Goal: Task Accomplishment & Management: Manage account settings

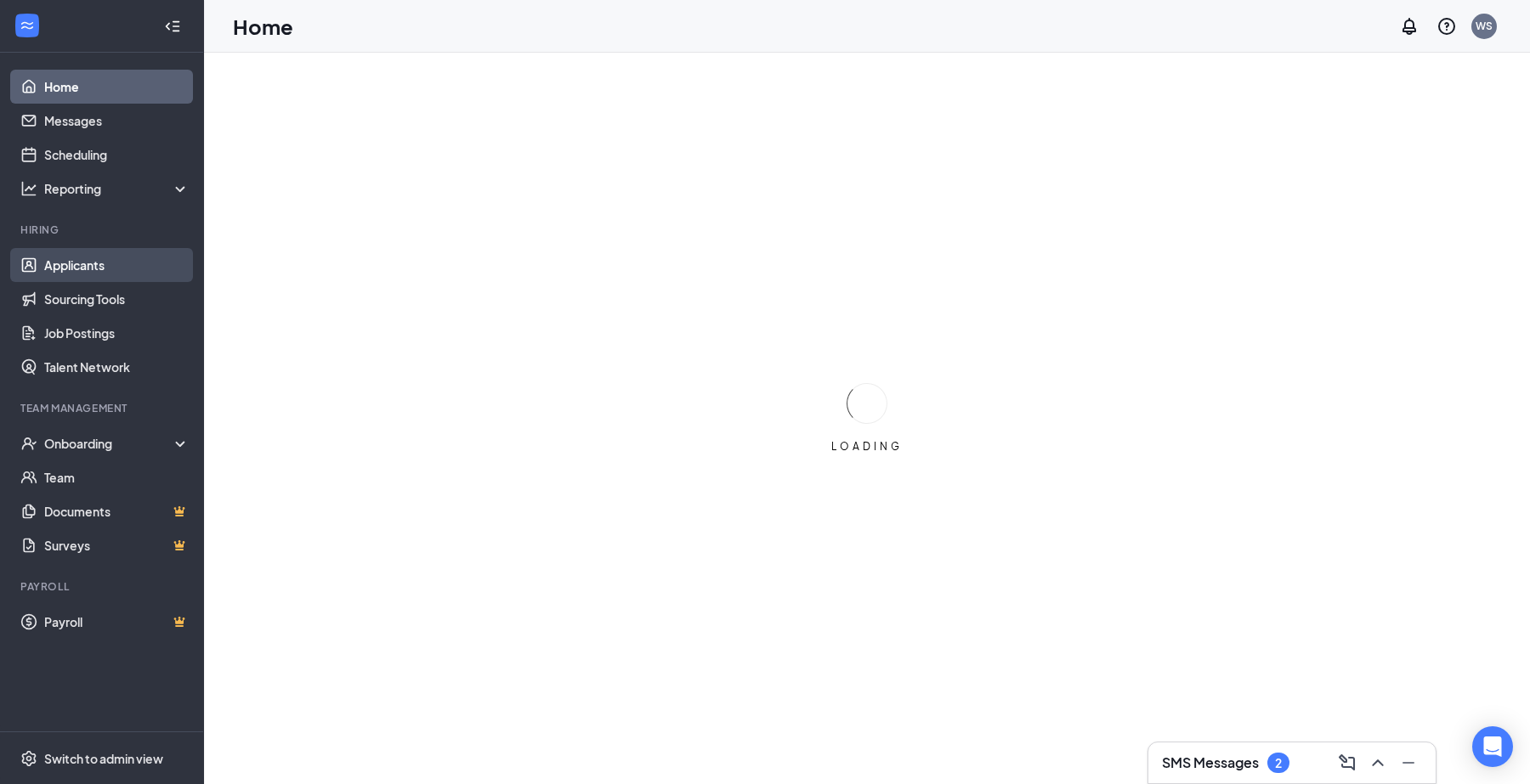
click at [112, 266] on link "Applicants" at bounding box center [116, 265] width 145 height 34
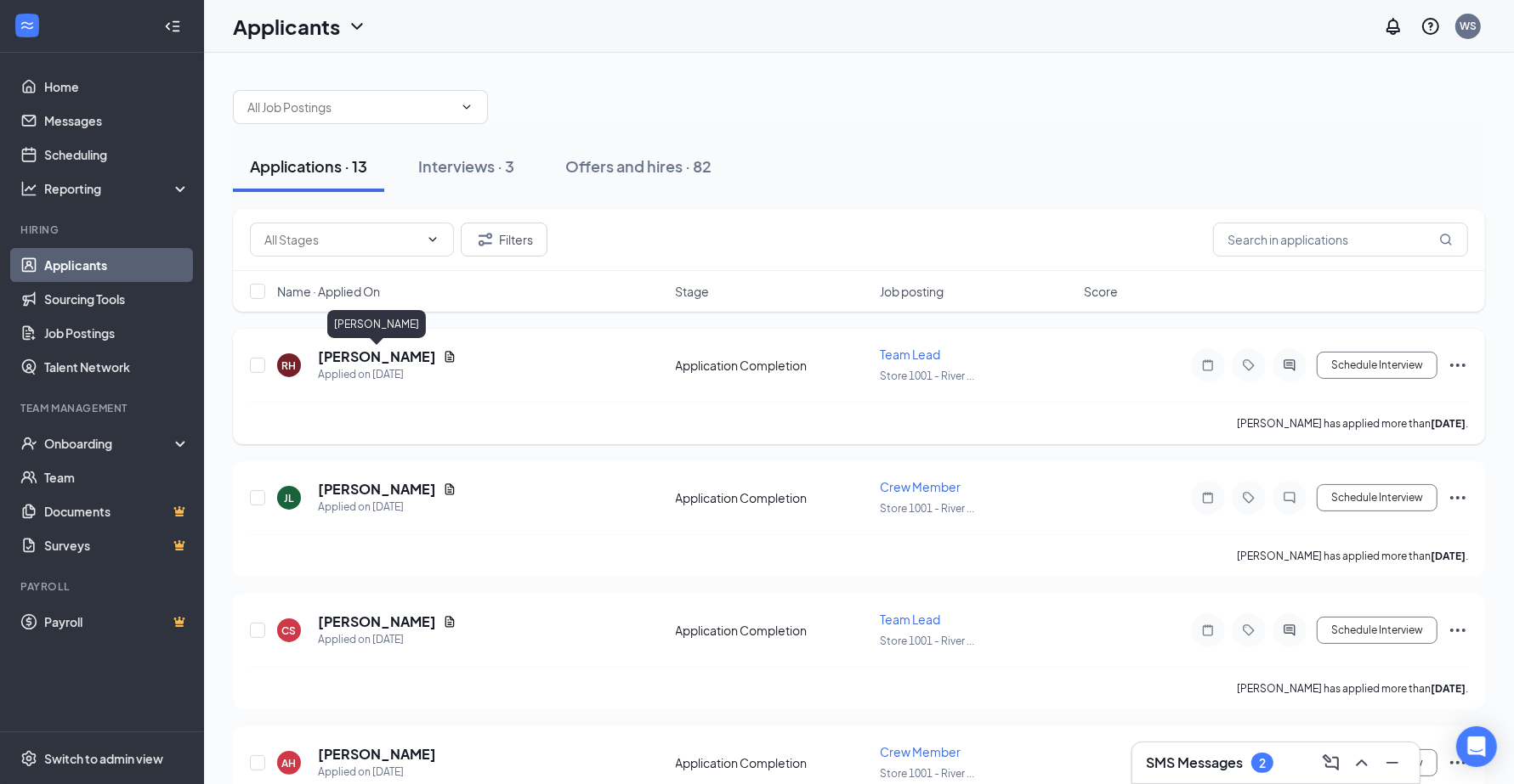
click at [388, 351] on h5 "[PERSON_NAME]" at bounding box center [376, 356] width 118 height 19
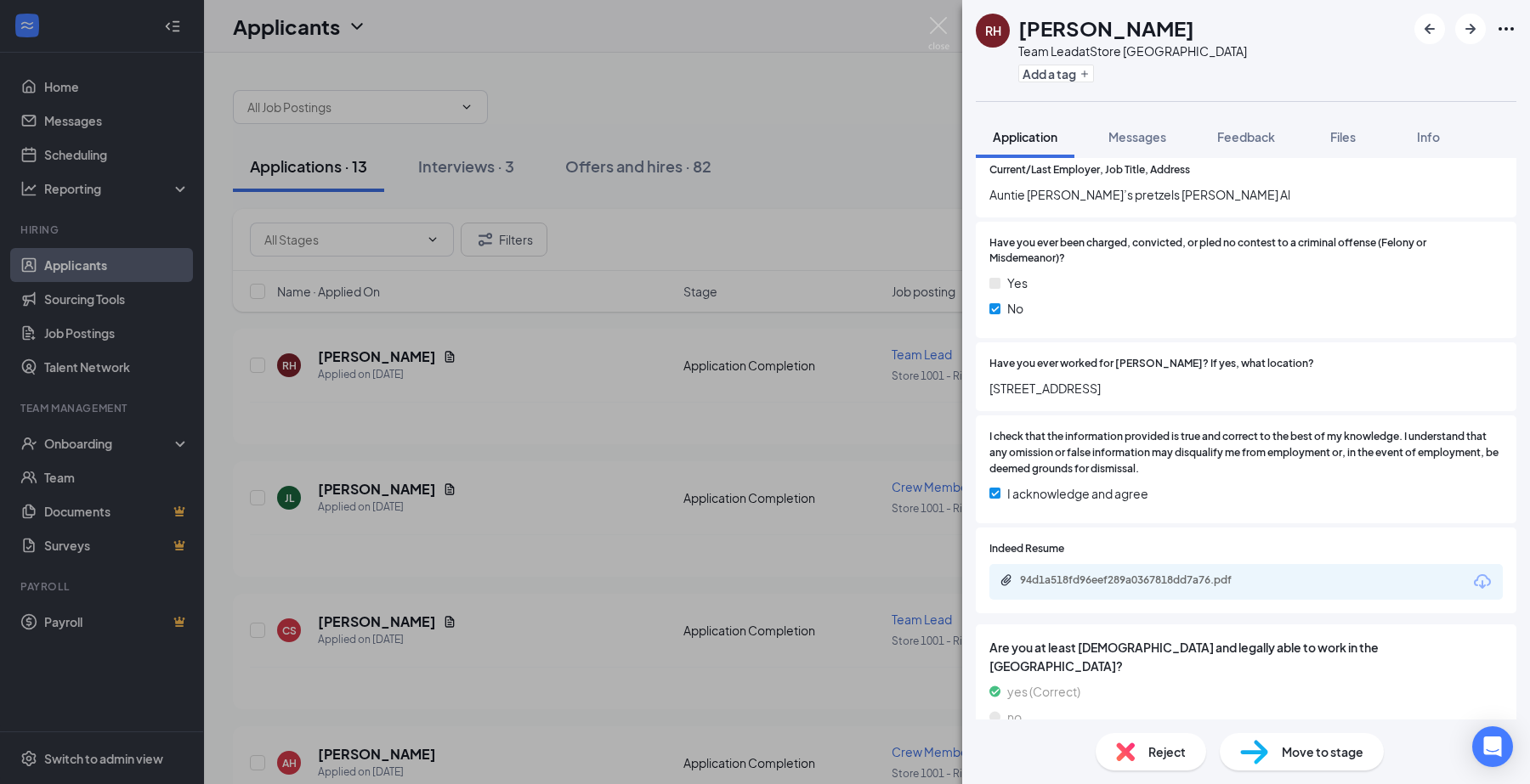
scroll to position [761, 0]
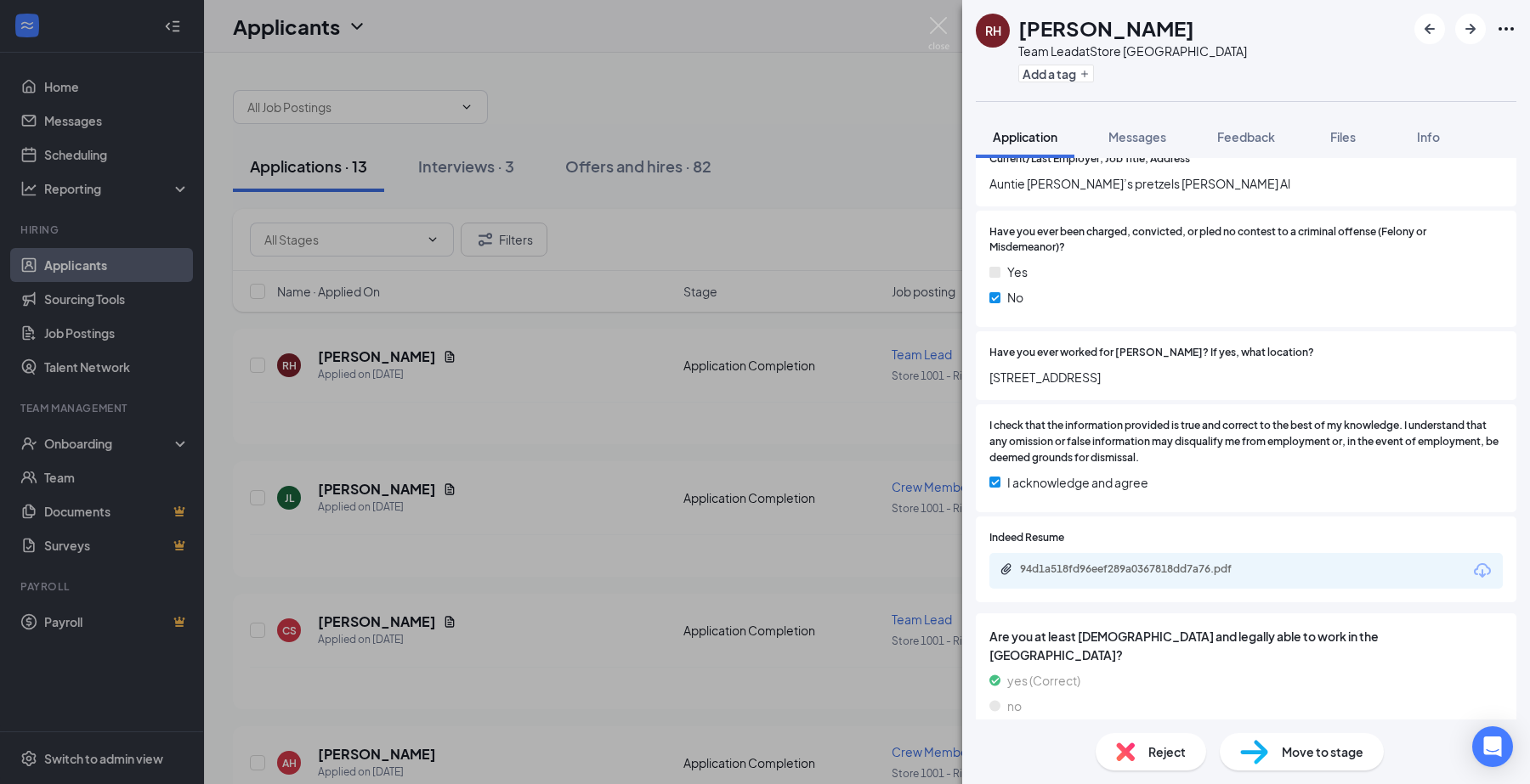
click at [1297, 756] on span "Move to stage" at bounding box center [1323, 751] width 82 height 19
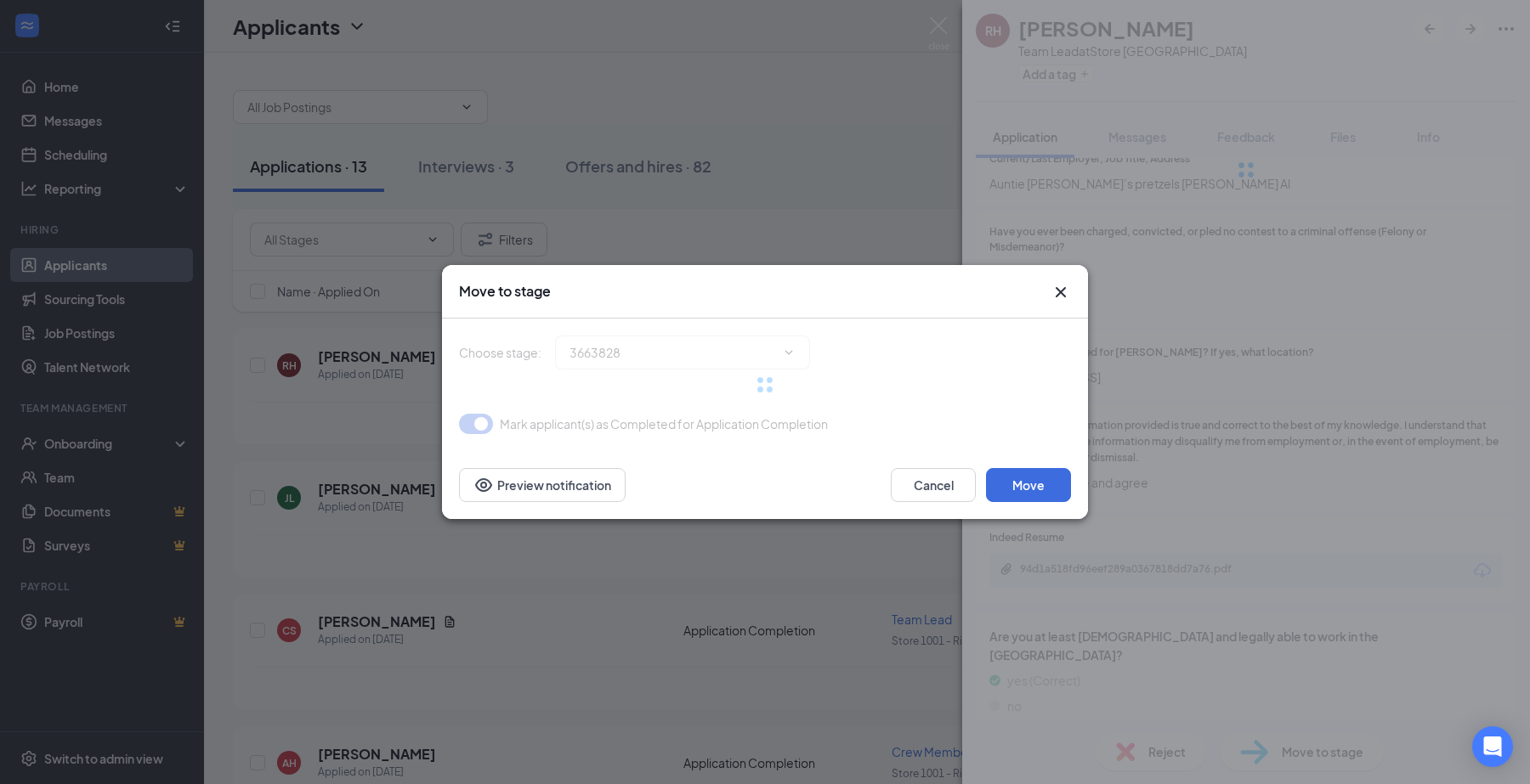
scroll to position [754, 0]
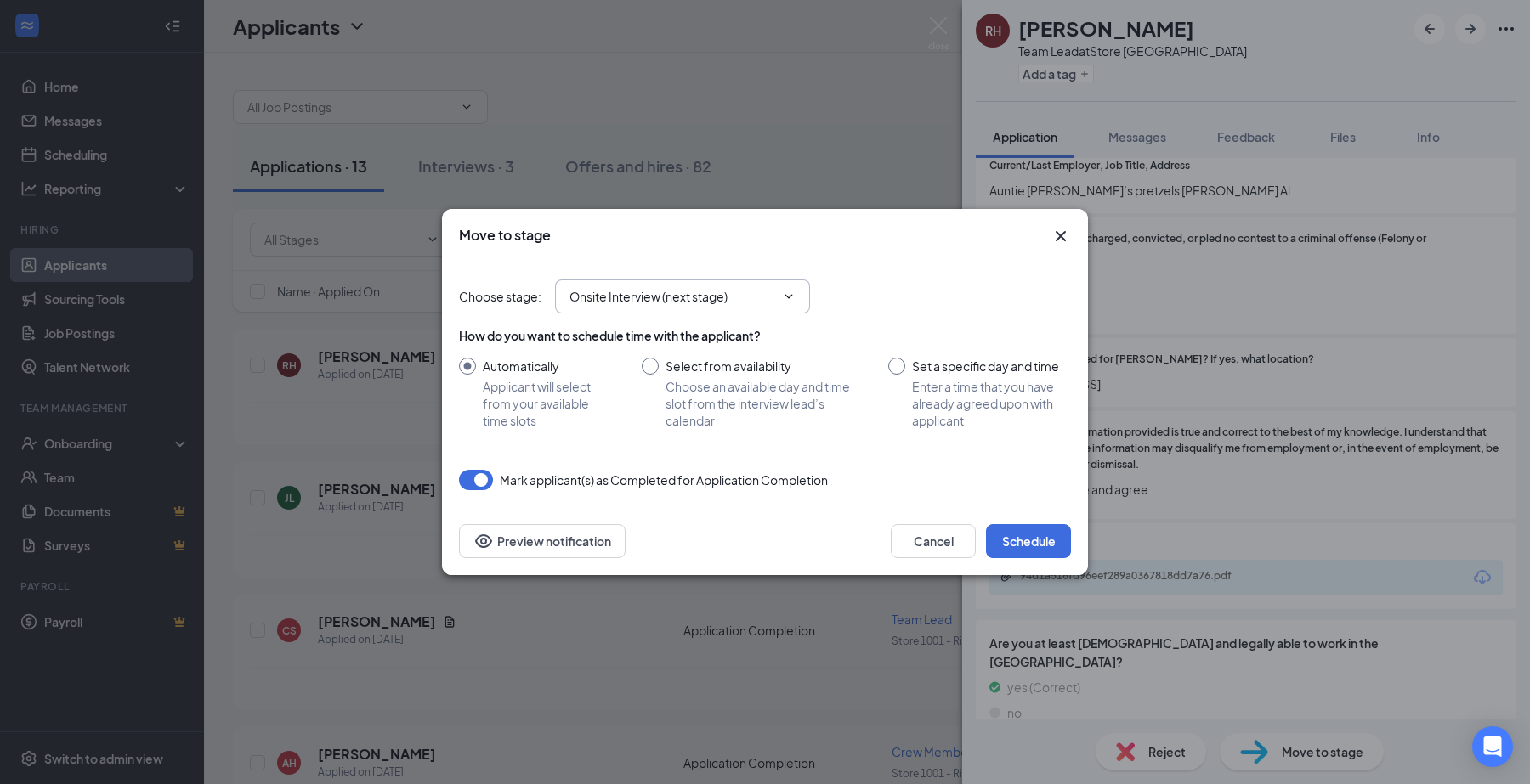
click at [759, 286] on span "Onsite Interview (next stage)" at bounding box center [683, 296] width 255 height 34
click at [790, 294] on icon "ChevronDown" at bounding box center [789, 296] width 14 height 14
click at [792, 294] on icon "ChevronDown" at bounding box center [789, 295] width 8 height 4
click at [685, 299] on input "Onsite Interview (next stage)" at bounding box center [672, 296] width 206 height 19
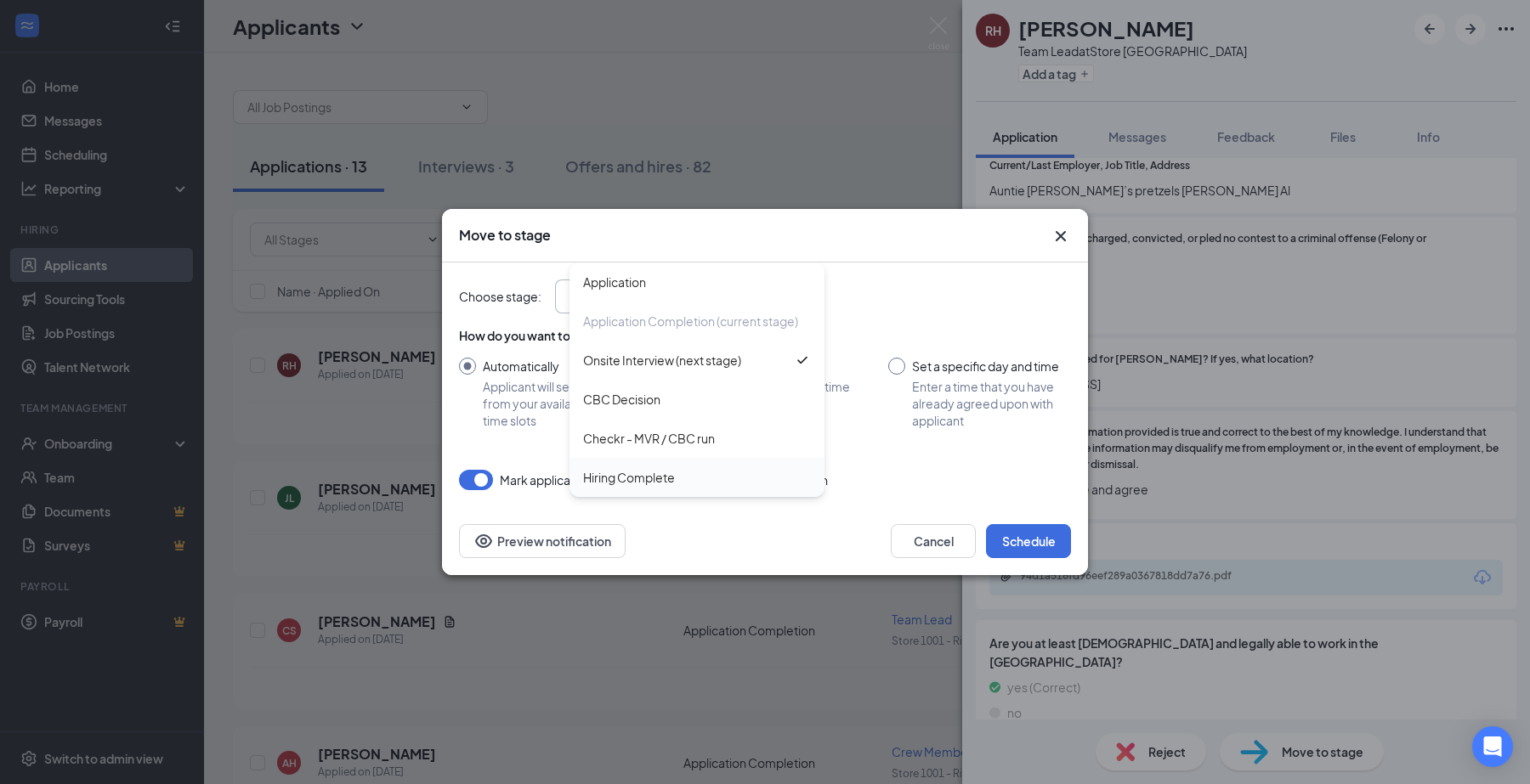
click at [663, 474] on div "Hiring Complete" at bounding box center [629, 477] width 92 height 19
type input "Hiring Complete"
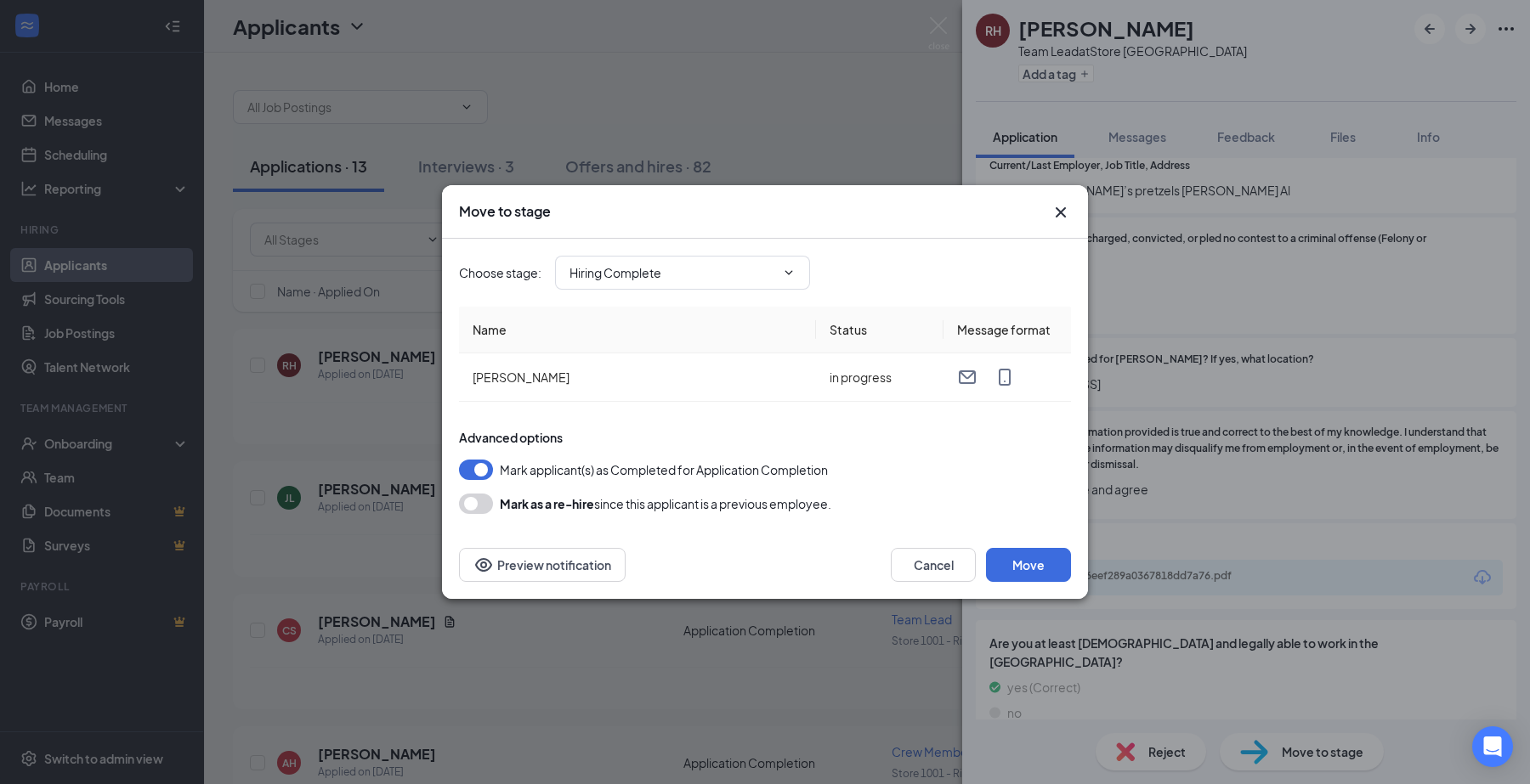
click at [472, 505] on button "button" at bounding box center [476, 503] width 34 height 20
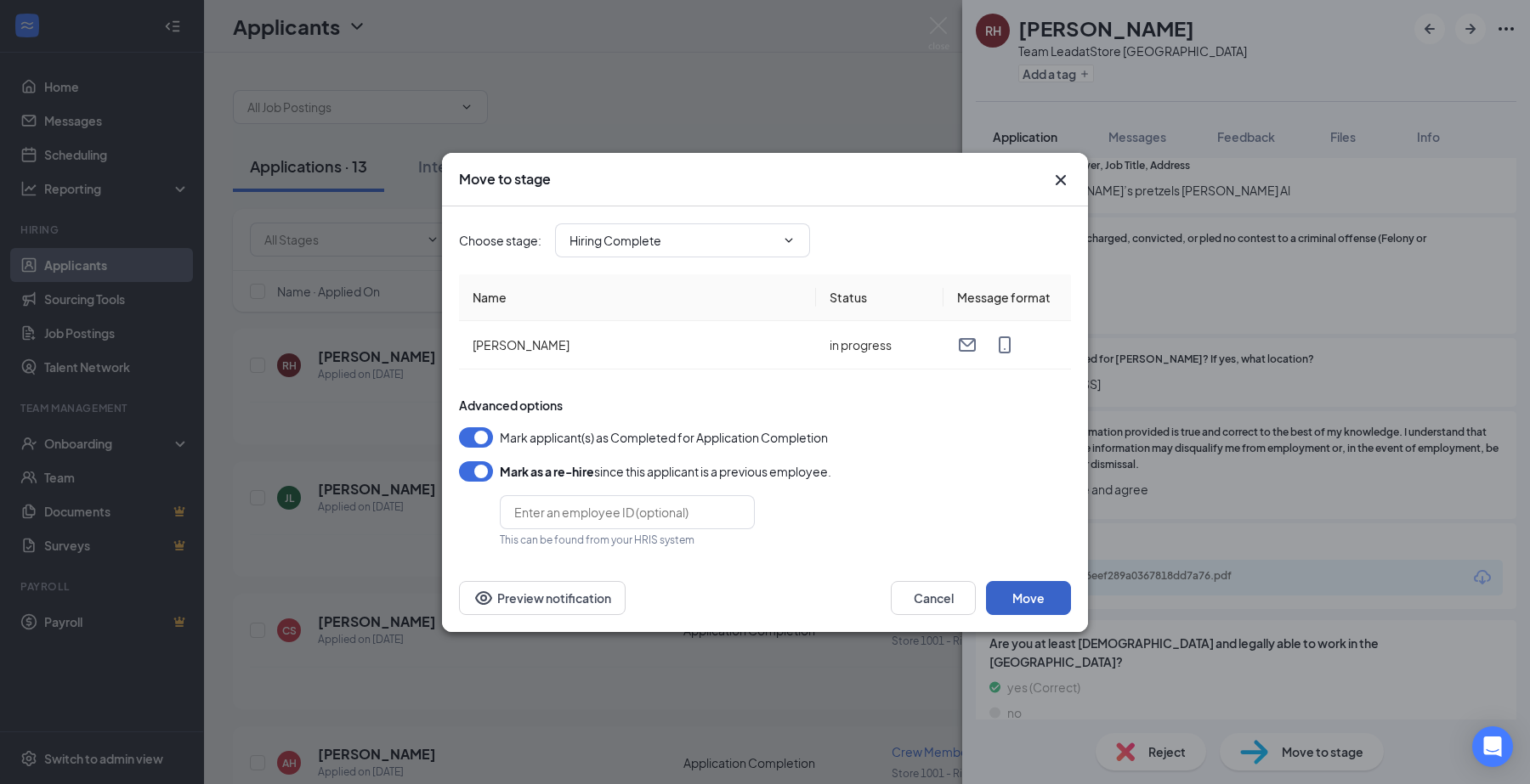
click at [1042, 593] on button "Move" at bounding box center [1028, 598] width 85 height 34
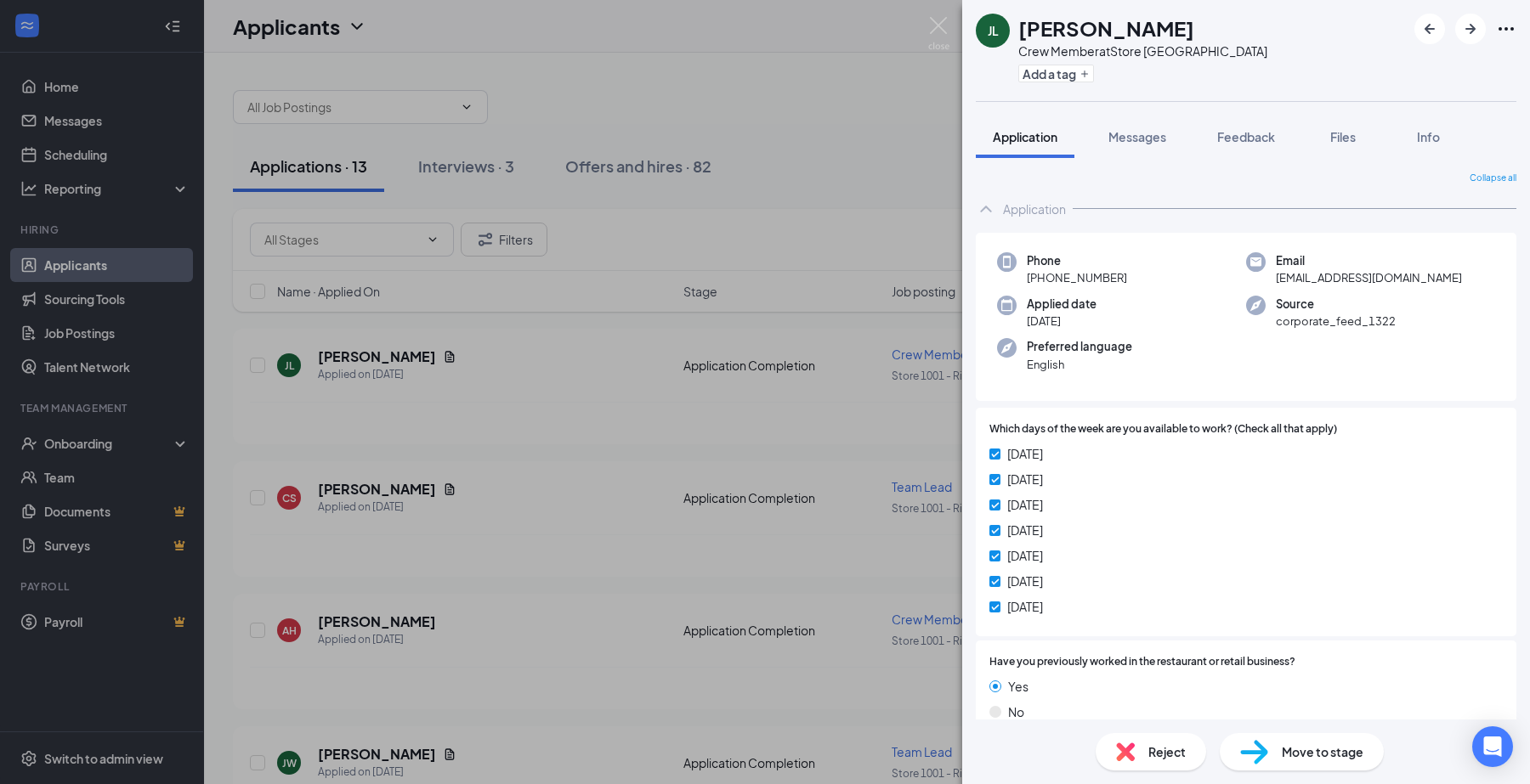
click at [90, 448] on div "[PERSON_NAME] Crew Member at Store [GEOGRAPHIC_DATA] Add a tag Application Mess…" at bounding box center [765, 392] width 1530 height 784
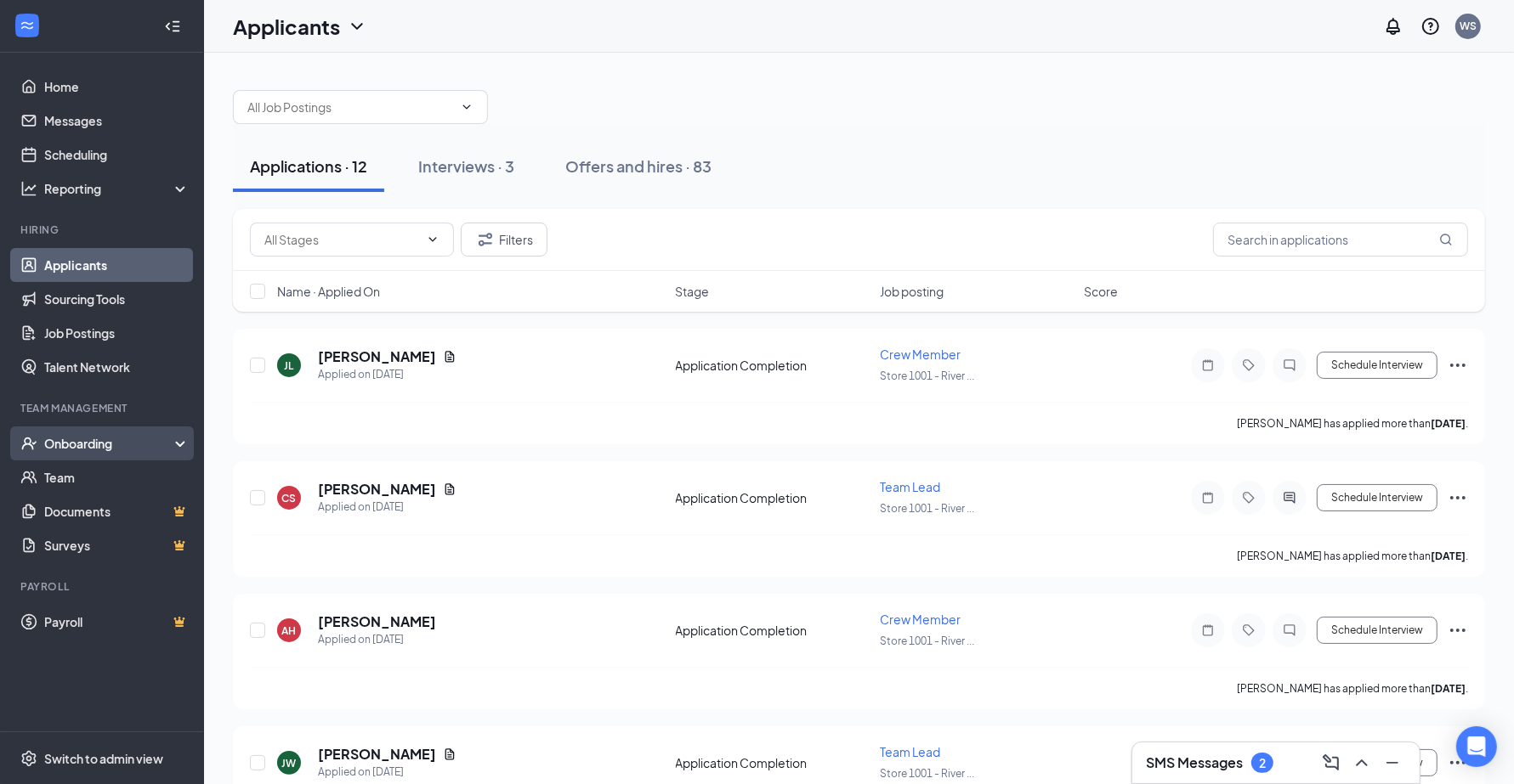
click at [94, 443] on div "Onboarding" at bounding box center [109, 443] width 131 height 17
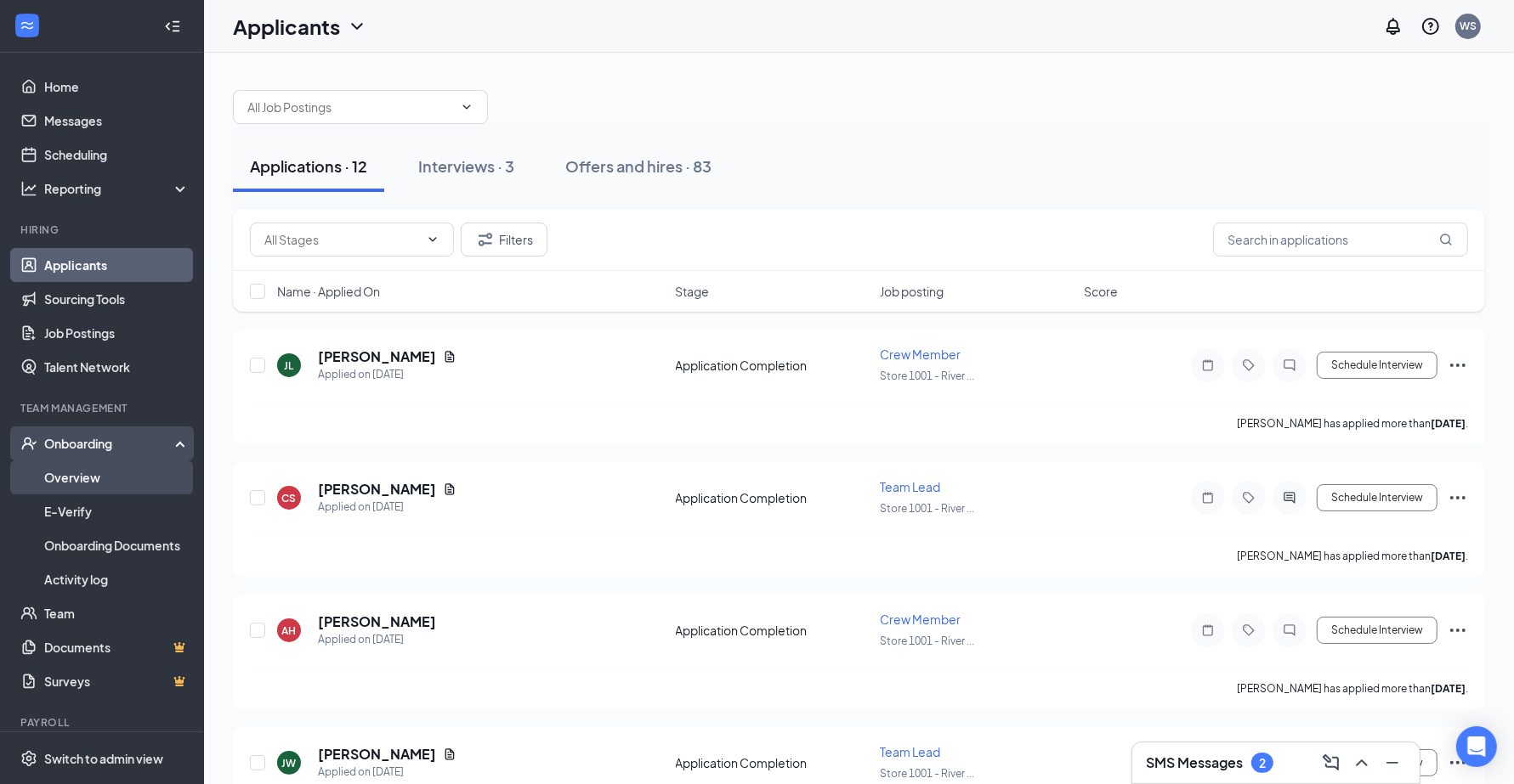
click at [88, 470] on link "Overview" at bounding box center [116, 478] width 145 height 34
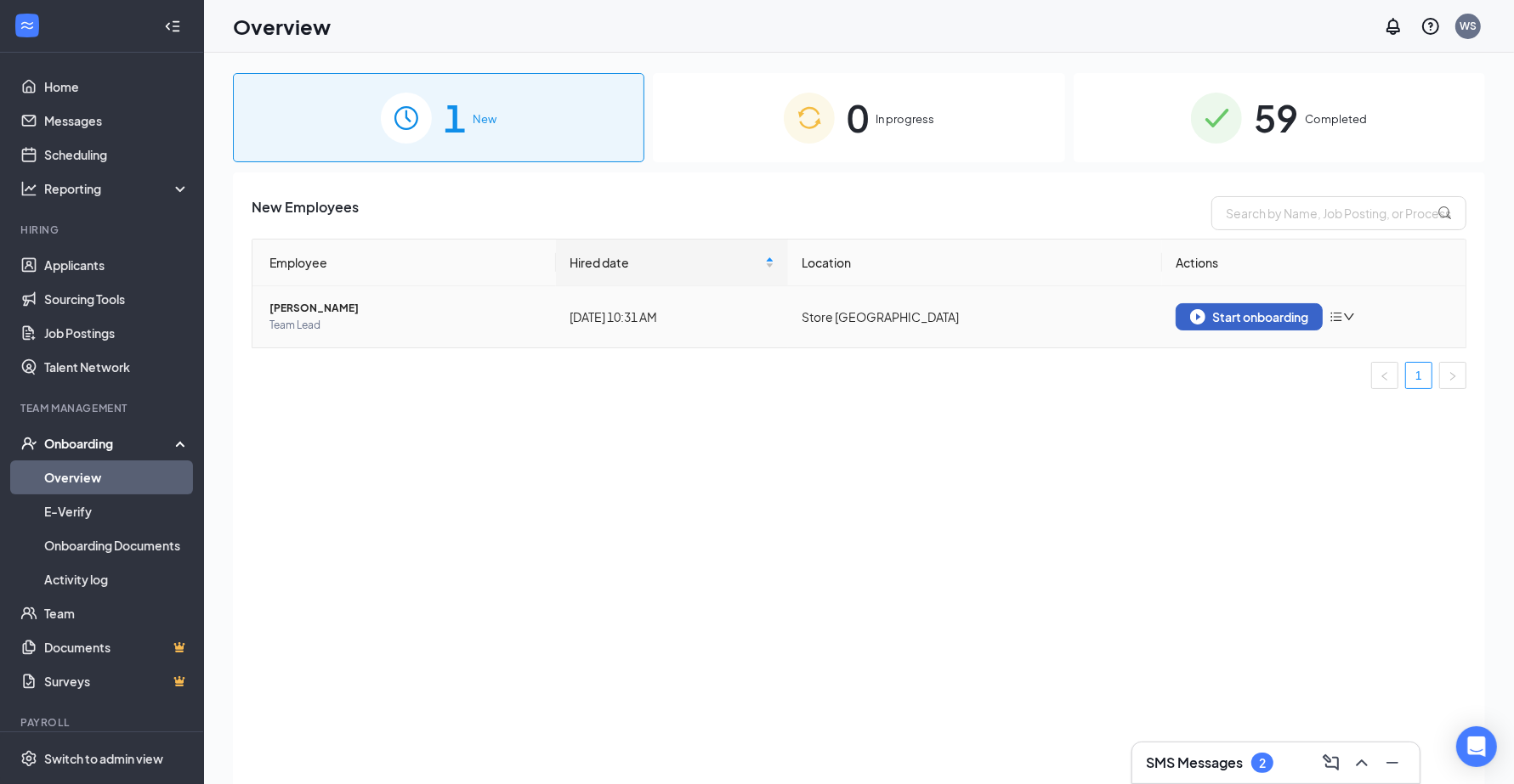
click at [1211, 315] on div "Start onboarding" at bounding box center [1248, 316] width 118 height 15
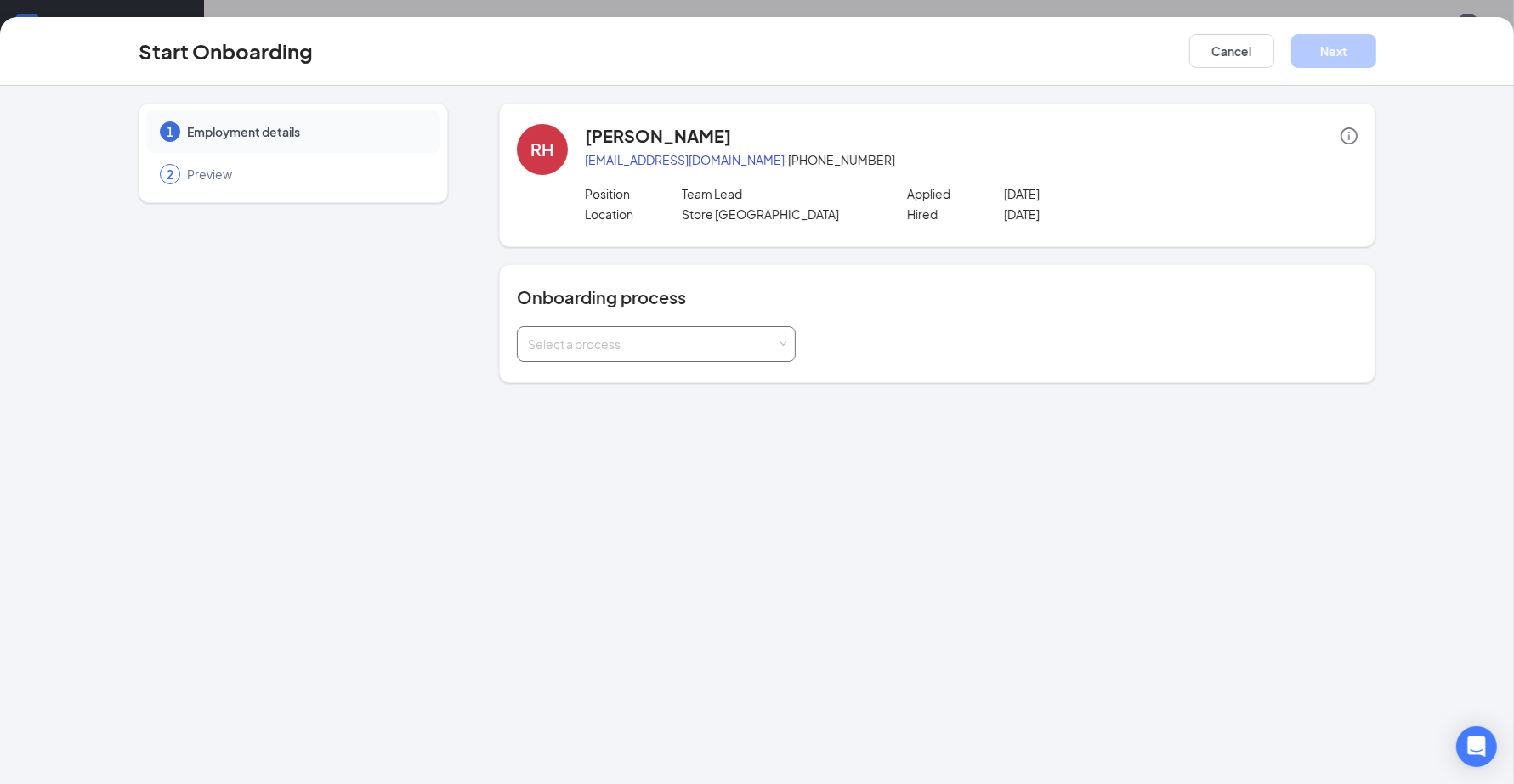
click at [680, 342] on div "Select a process" at bounding box center [652, 343] width 249 height 17
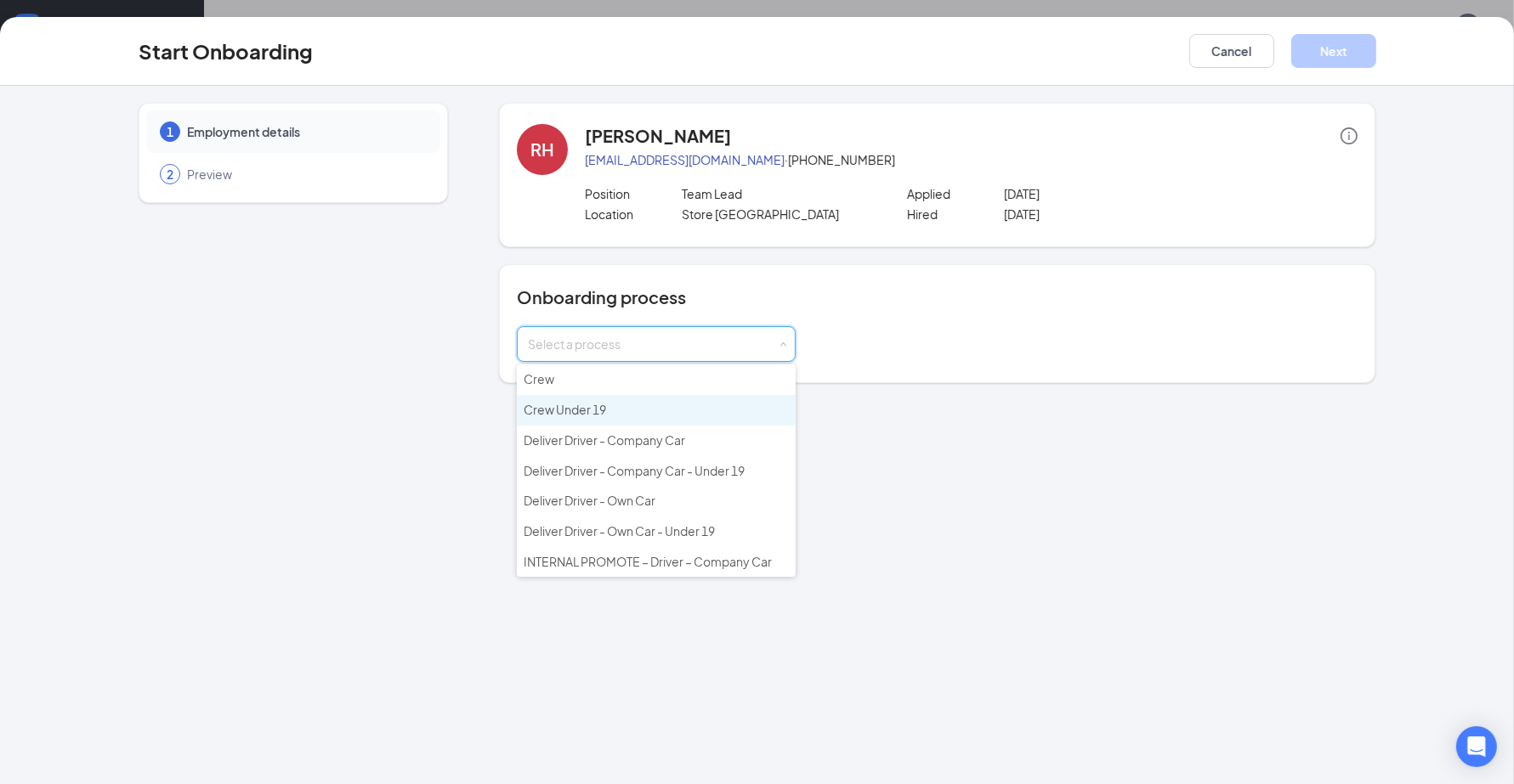
click at [619, 410] on li "Crew Under 19" at bounding box center [656, 410] width 279 height 31
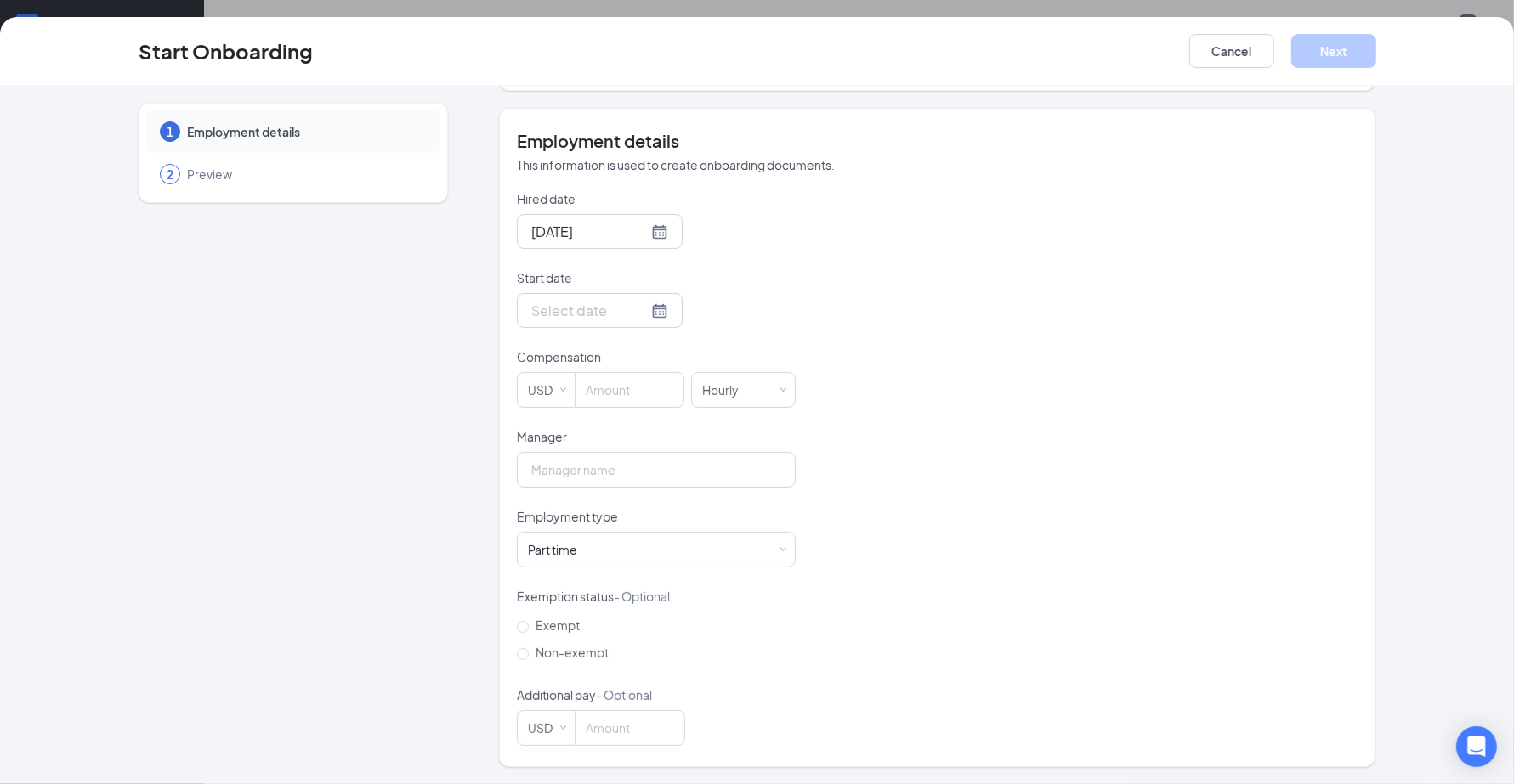
scroll to position [77, 0]
click at [582, 305] on input "Start date" at bounding box center [589, 309] width 116 height 21
type input "[DATE]"
click at [624, 463] on div "17" at bounding box center [634, 462] width 20 height 20
click at [625, 383] on input at bounding box center [629, 390] width 108 height 34
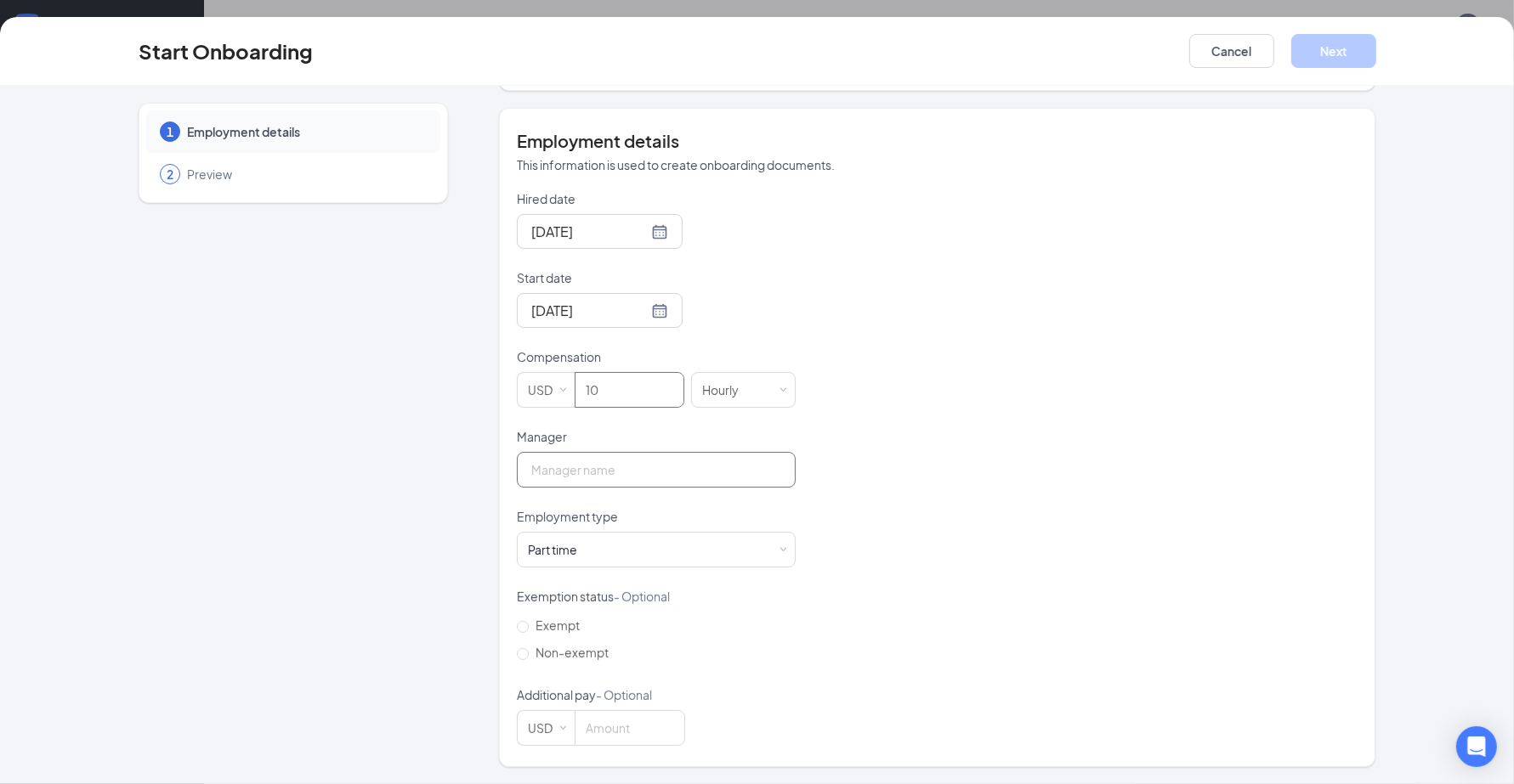
type input "10"
click at [582, 470] on input "Manager" at bounding box center [656, 470] width 279 height 36
type input "[PERSON_NAME]"
click at [1327, 58] on button "Next" at bounding box center [1333, 51] width 85 height 34
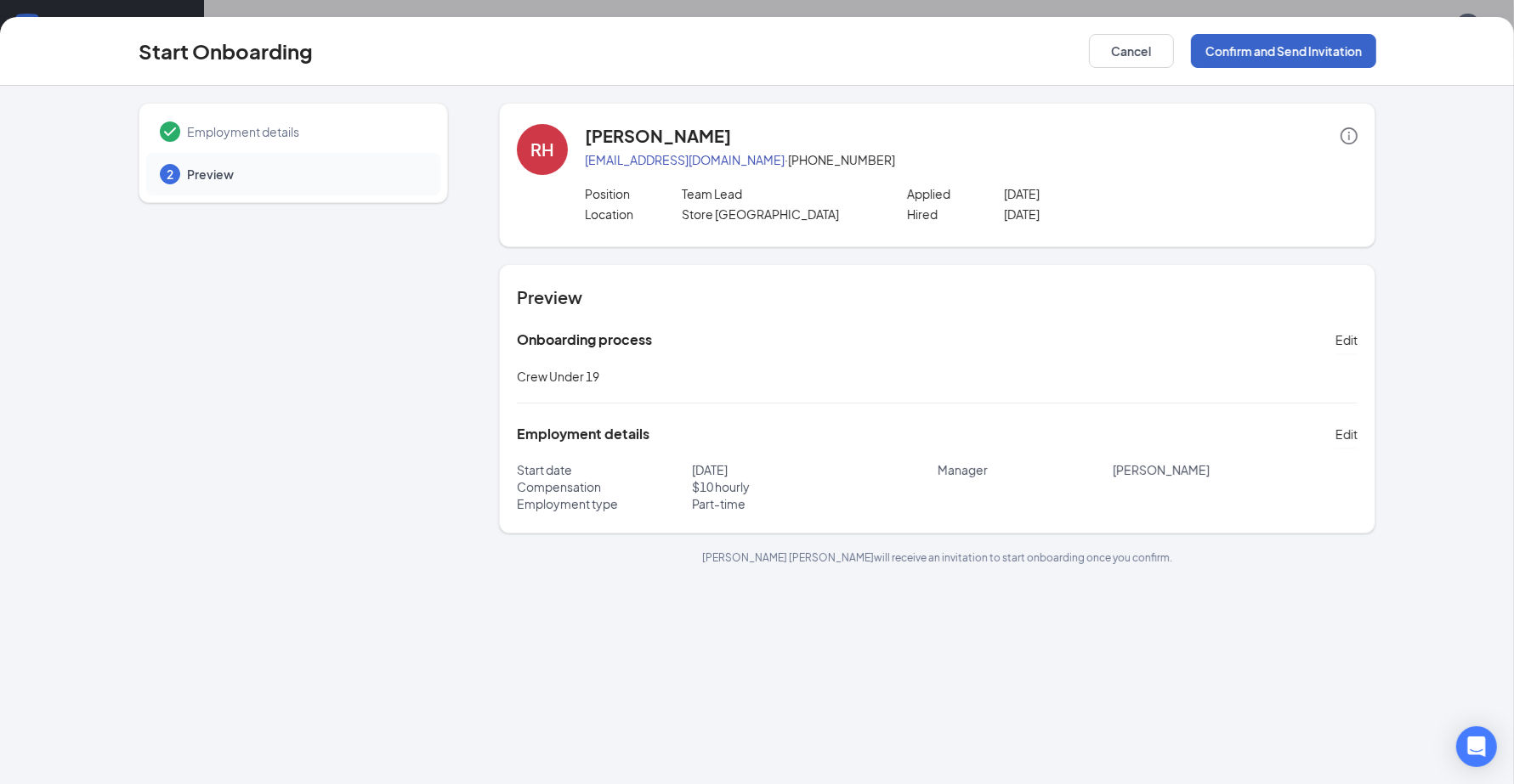
click at [1268, 41] on button "Confirm and Send Invitation" at bounding box center [1283, 51] width 185 height 34
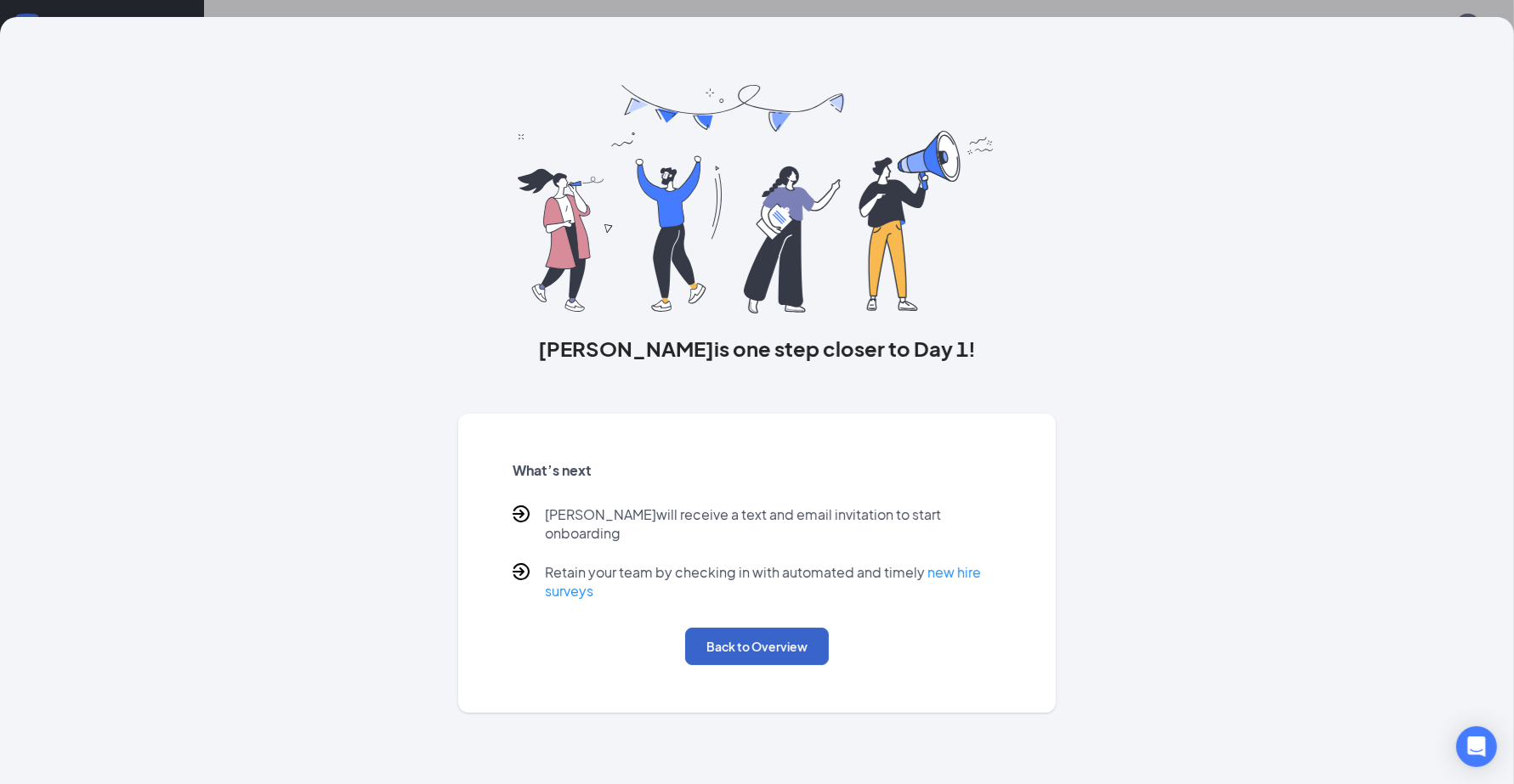
click at [767, 637] on button "Back to Overview" at bounding box center [757, 647] width 143 height 38
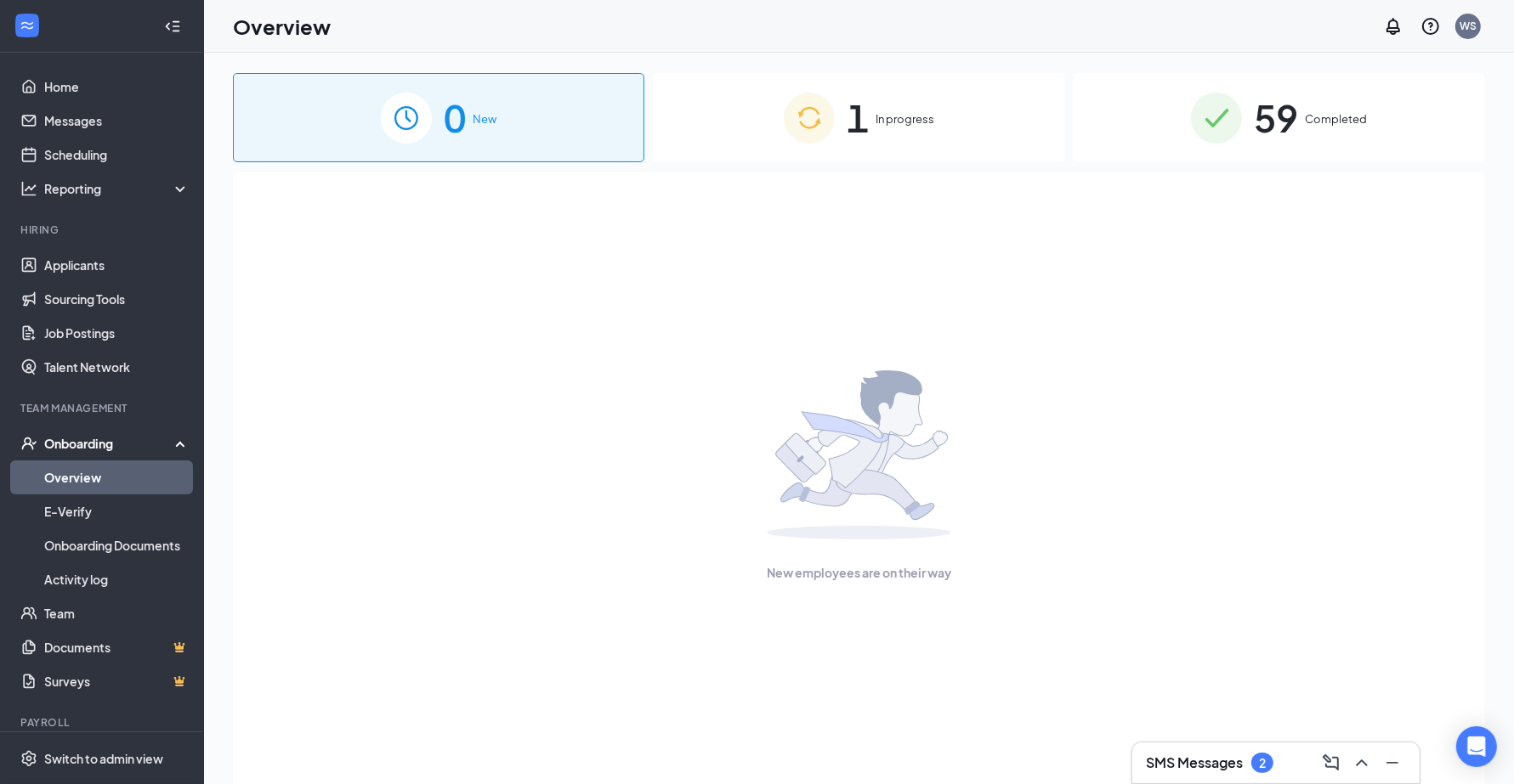
drag, startPoint x: 901, startPoint y: 88, endPoint x: 910, endPoint y: 98, distance: 13.5
click at [902, 88] on div "1 In progress" at bounding box center [858, 117] width 411 height 90
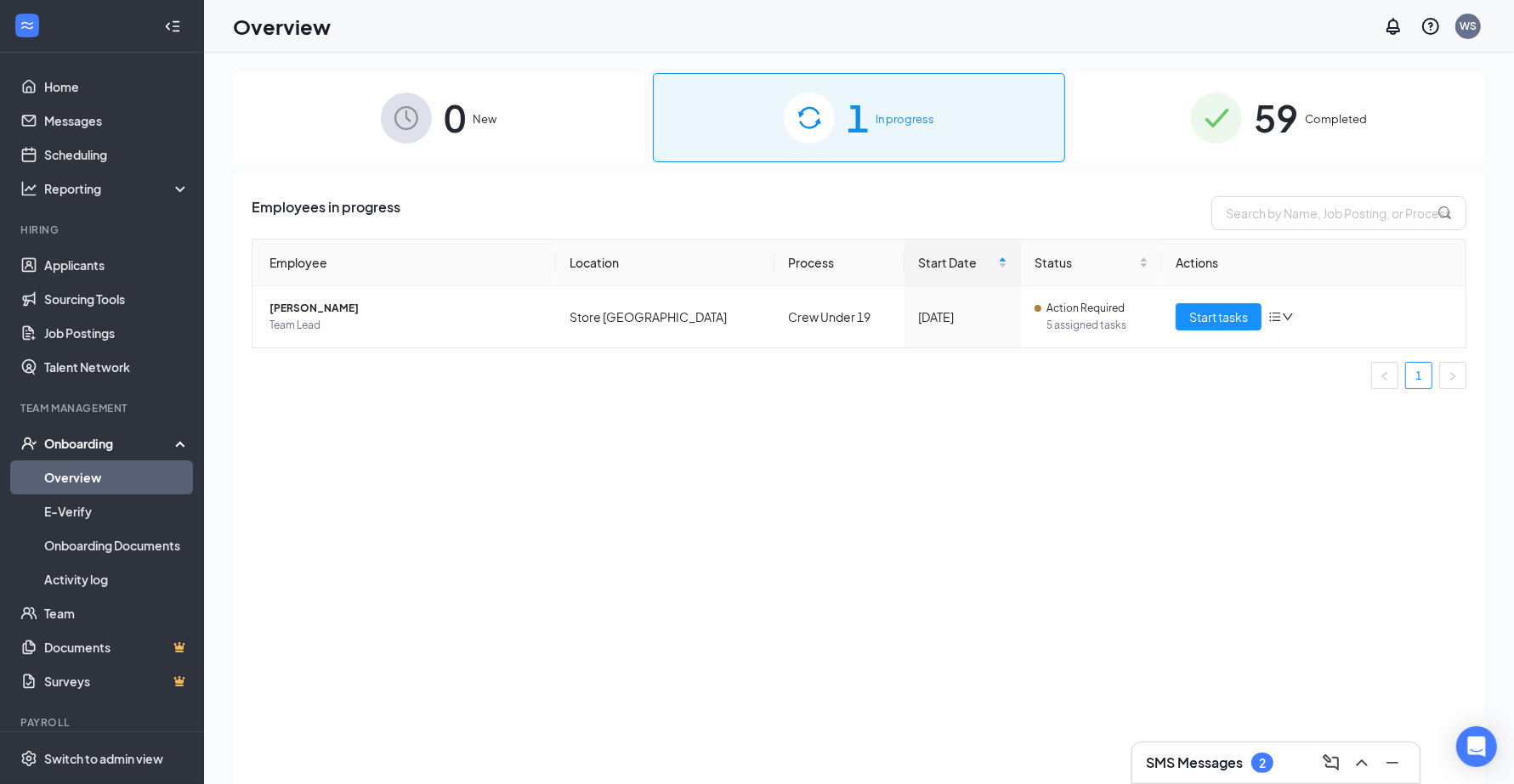
click at [708, 397] on div "Employee Location Process Start Date Status Actions [PERSON_NAME] Team Lead Sto…" at bounding box center [859, 320] width 1214 height 164
click at [1233, 325] on span "Start tasks" at bounding box center [1218, 316] width 59 height 19
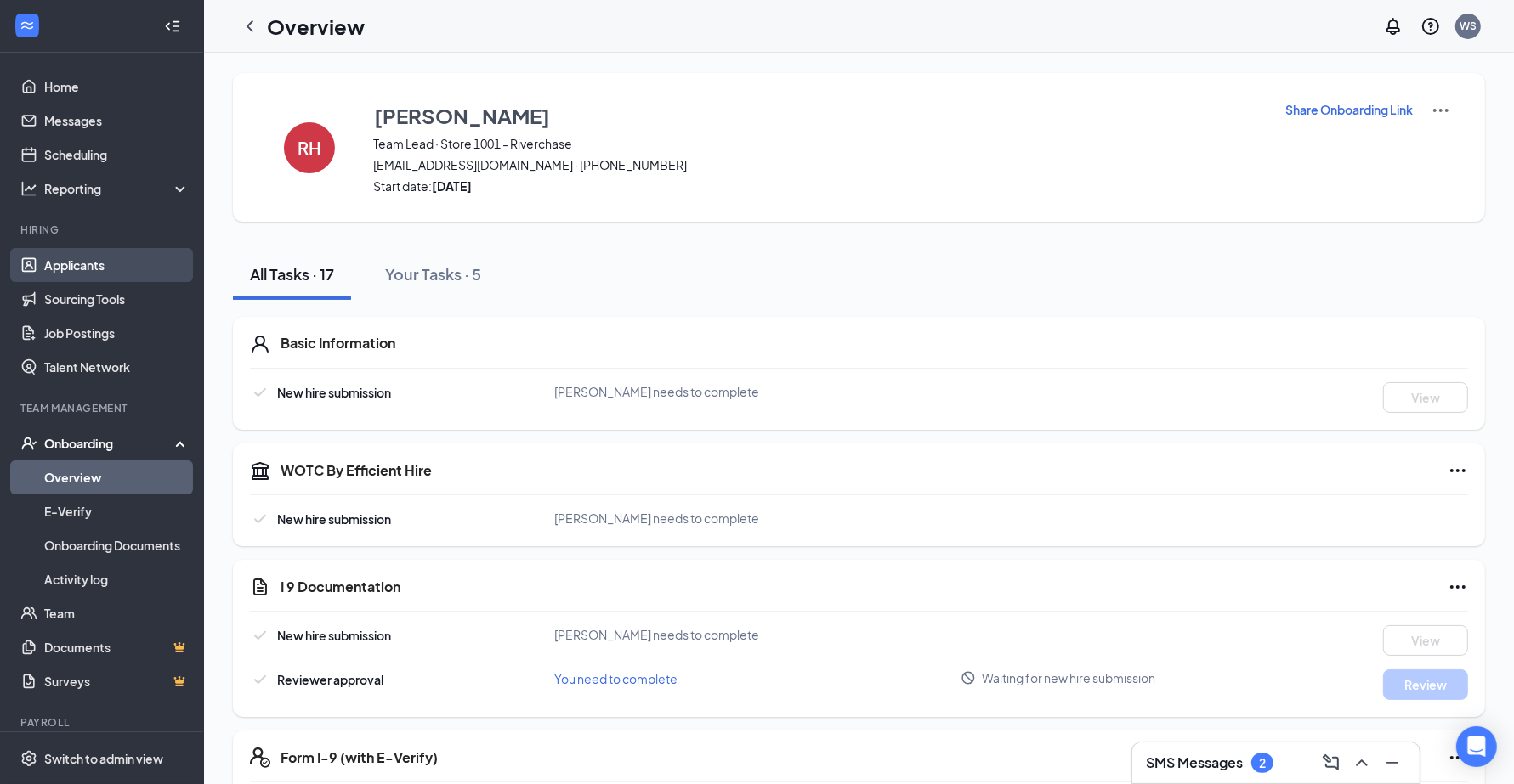
click at [95, 268] on link "Applicants" at bounding box center [116, 265] width 145 height 34
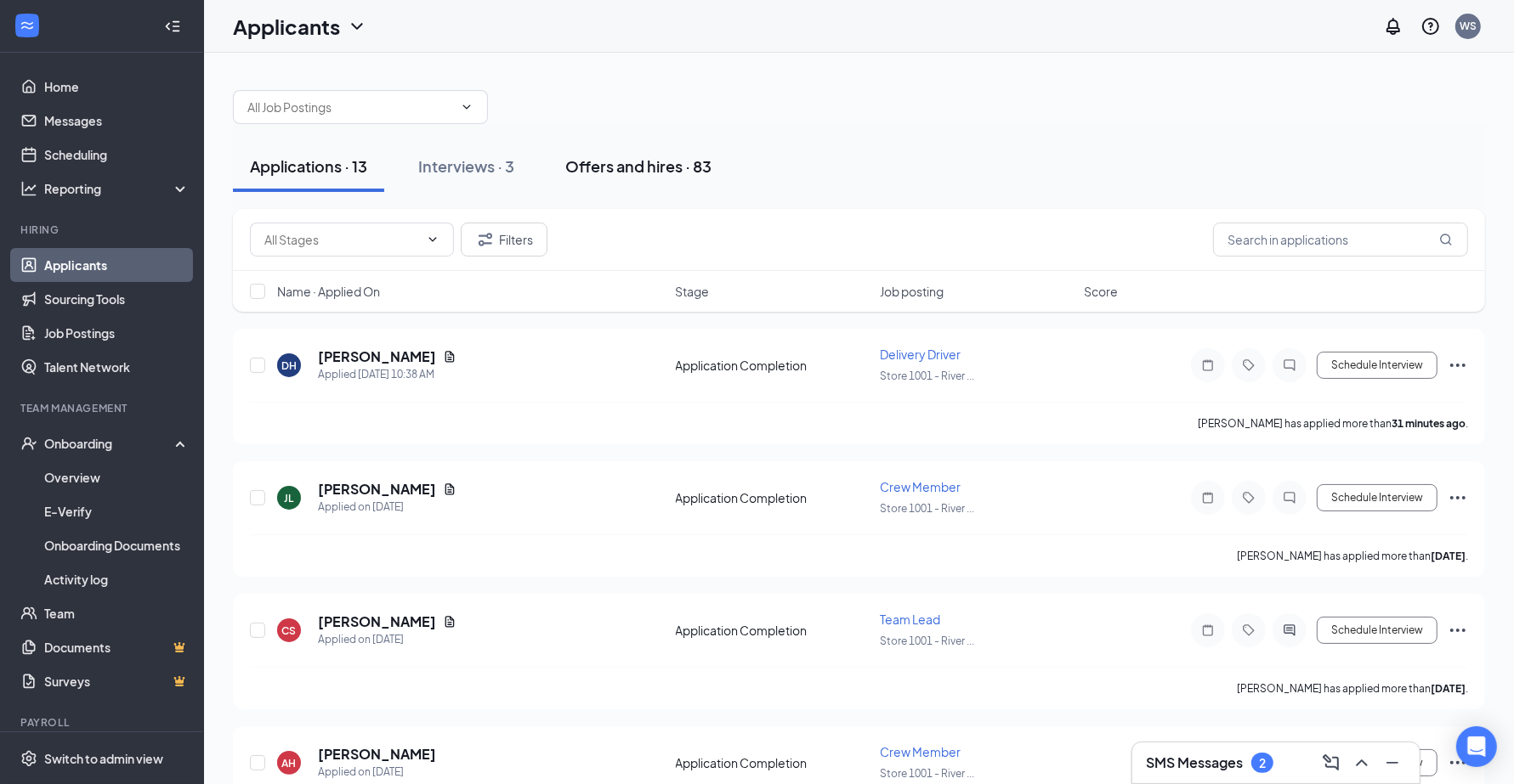
click at [639, 155] on div "Offers and hires · 83" at bounding box center [638, 165] width 146 height 21
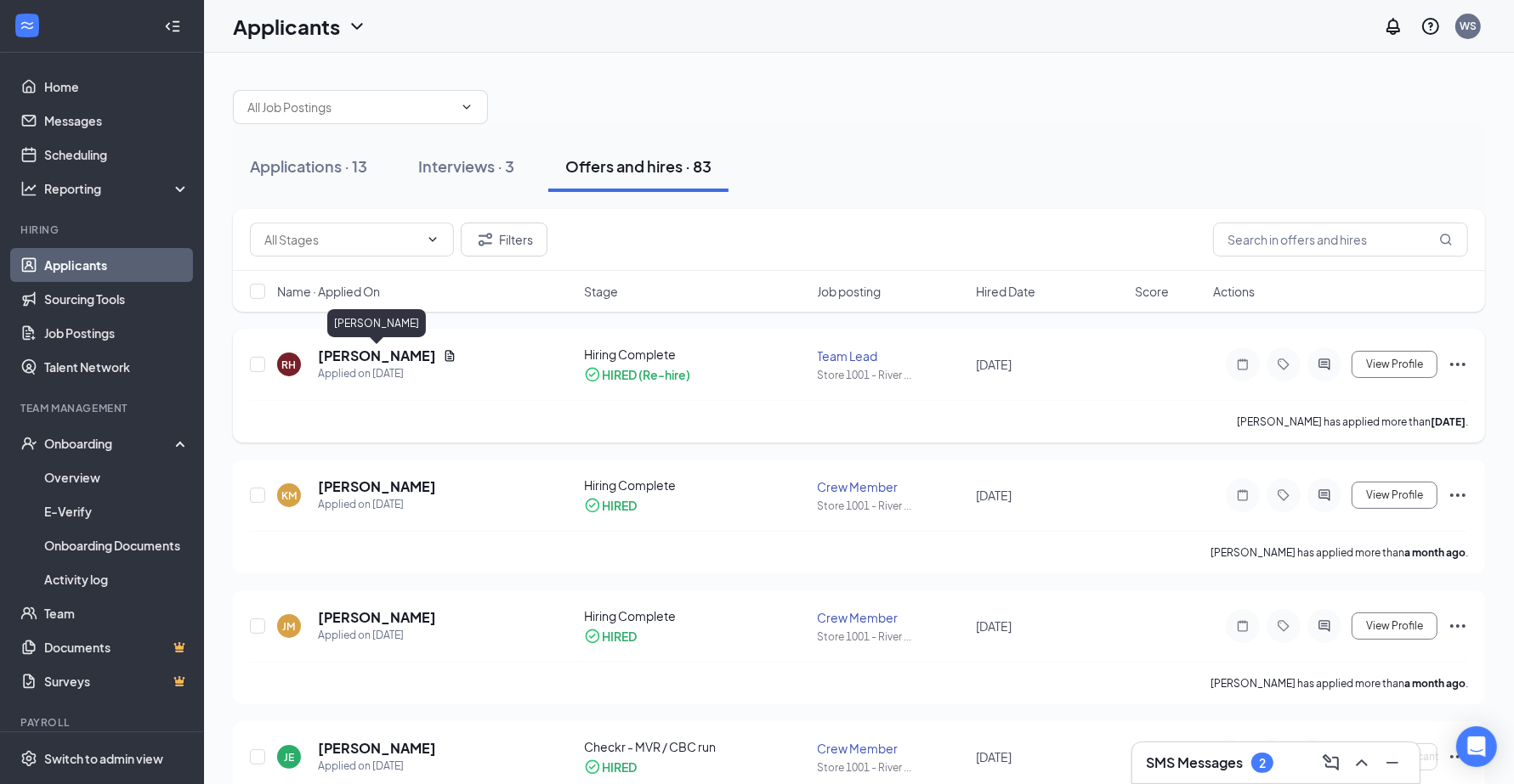
click at [423, 354] on h5 "[PERSON_NAME]" at bounding box center [376, 355] width 118 height 19
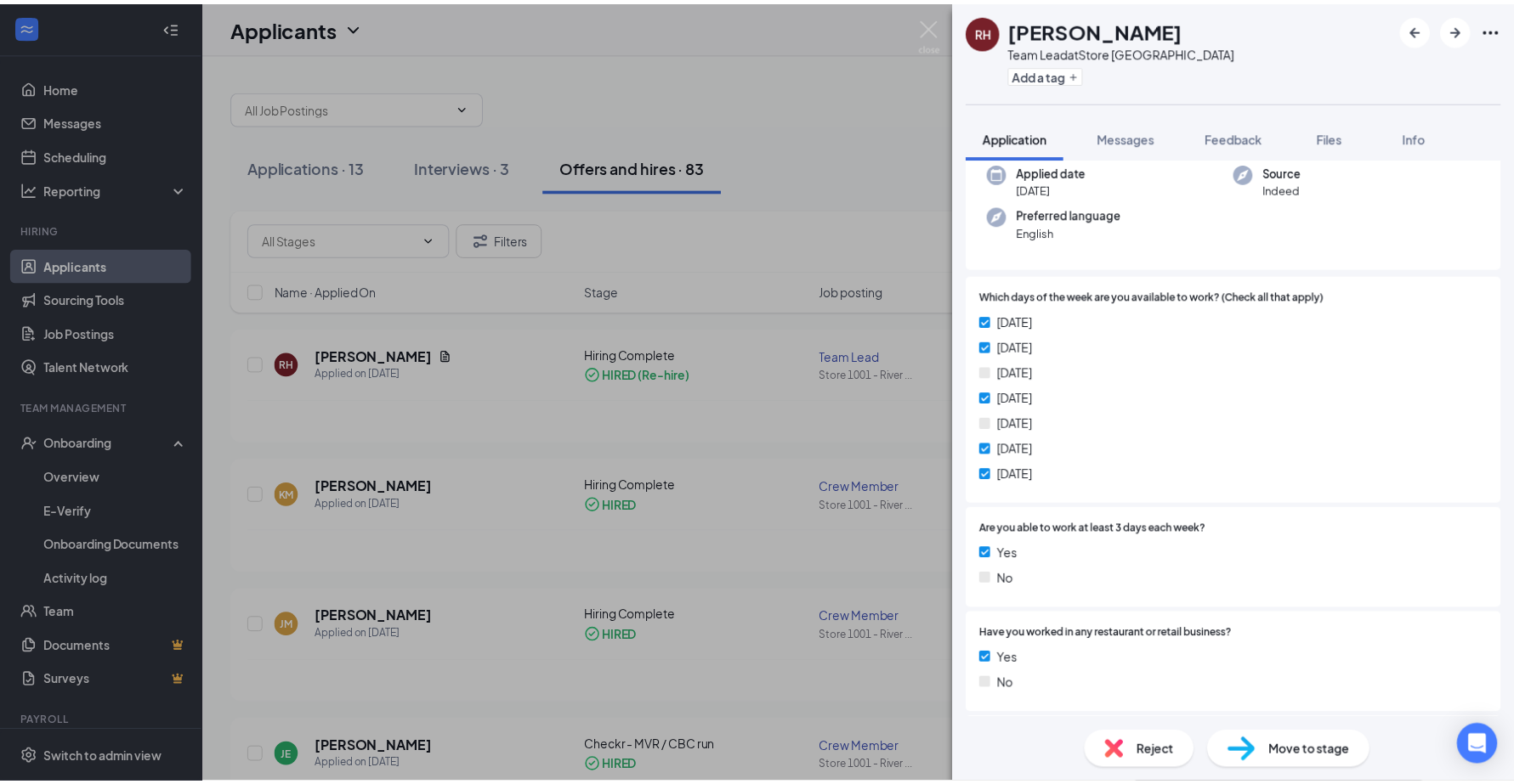
scroll to position [212, 0]
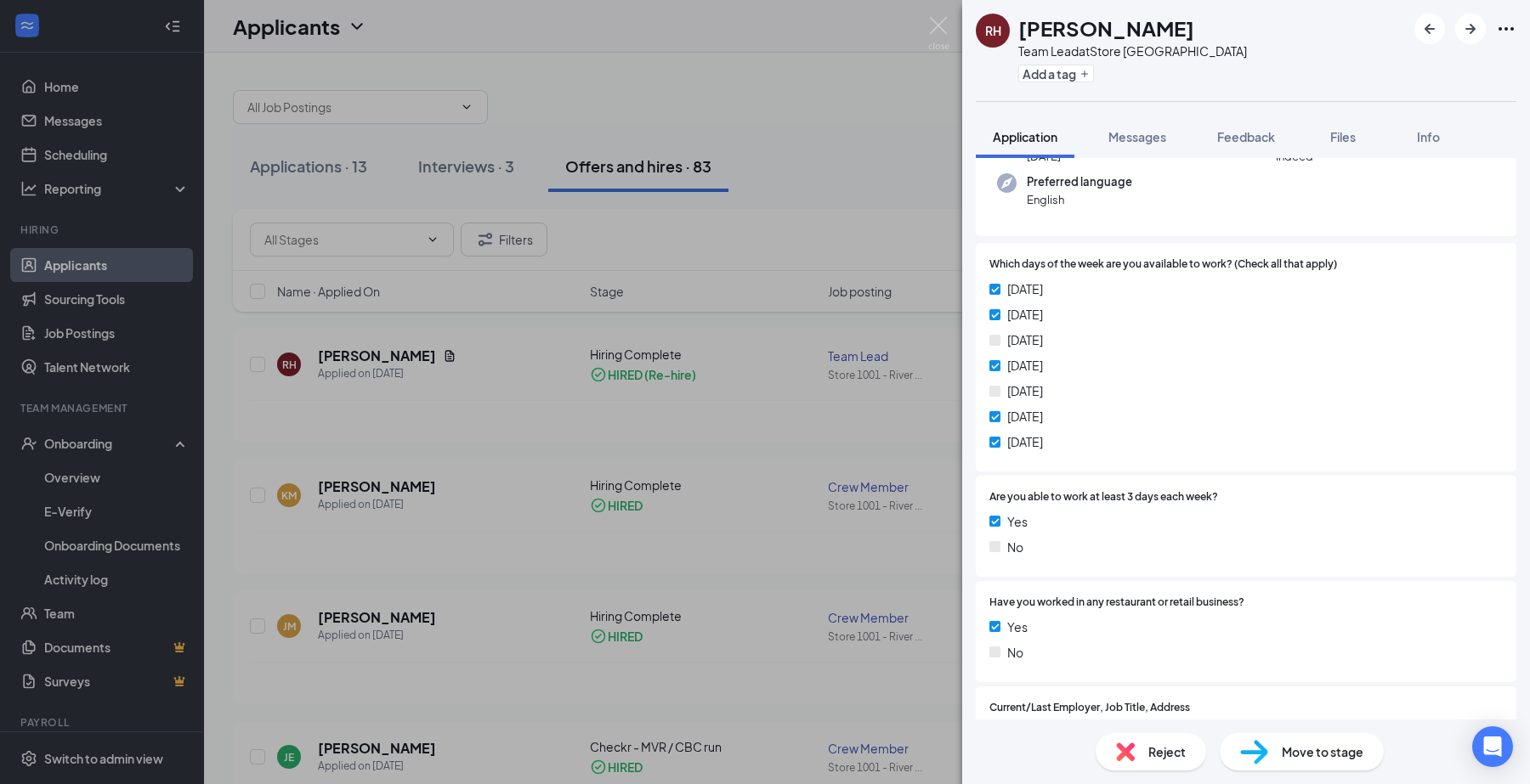
click at [485, 68] on div "RH [PERSON_NAME] Team Lead at Store 1001 - Riverchase Add a tag Application Mes…" at bounding box center [765, 392] width 1530 height 784
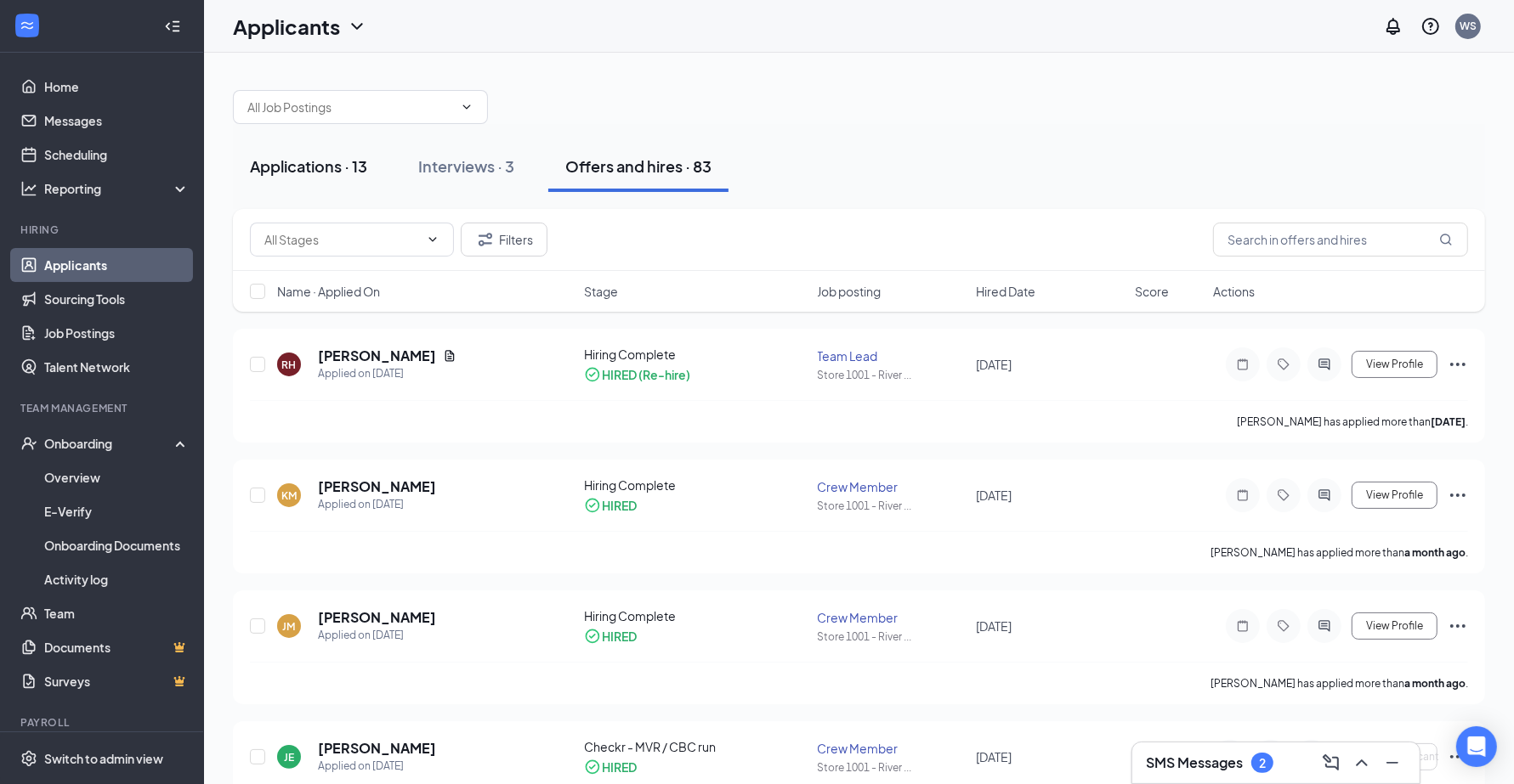
click at [367, 166] on div "Applications · 13" at bounding box center [309, 165] width 117 height 21
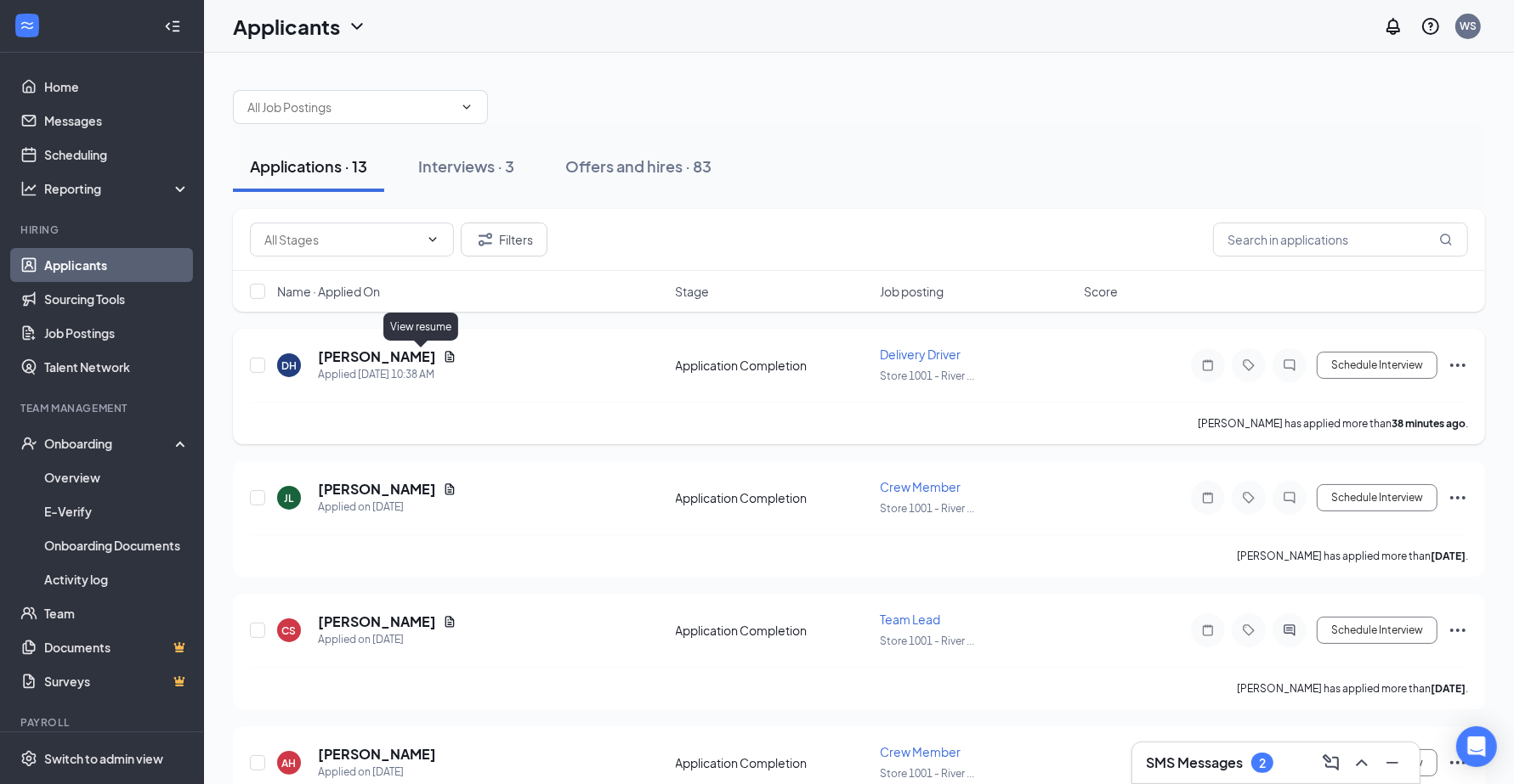
click at [443, 357] on icon "Document" at bounding box center [450, 357] width 14 height 14
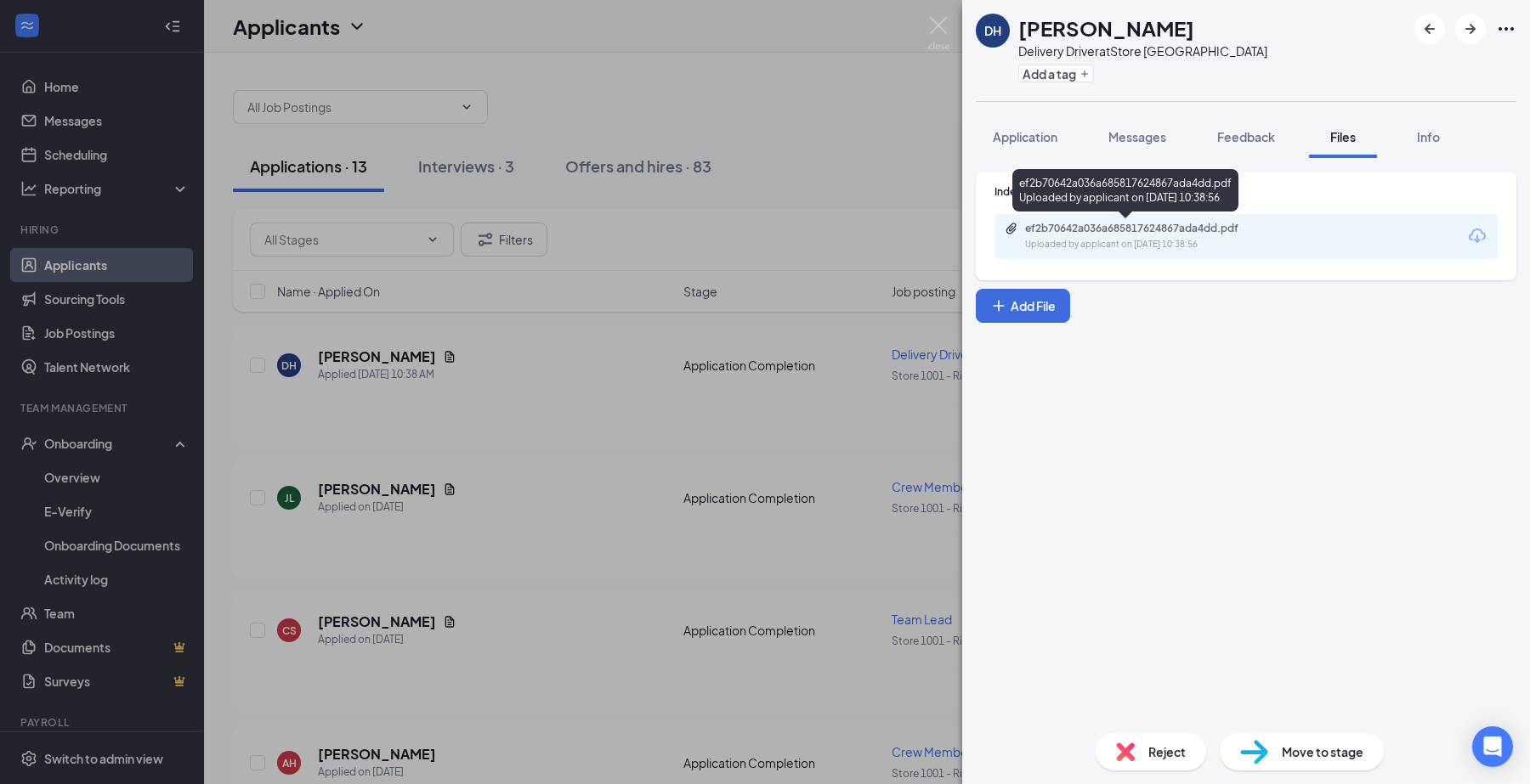
click at [1253, 223] on div "ef2b70642a036a685817624867ada4dd.pdf" at bounding box center [1144, 229] width 238 height 14
drag, startPoint x: 583, startPoint y: 331, endPoint x: 784, endPoint y: 333, distance: 201.0
click at [584, 331] on div "DH [PERSON_NAME] Delivery Driver at Store 1001 - Riverchase Add a tag Applicati…" at bounding box center [765, 392] width 1530 height 784
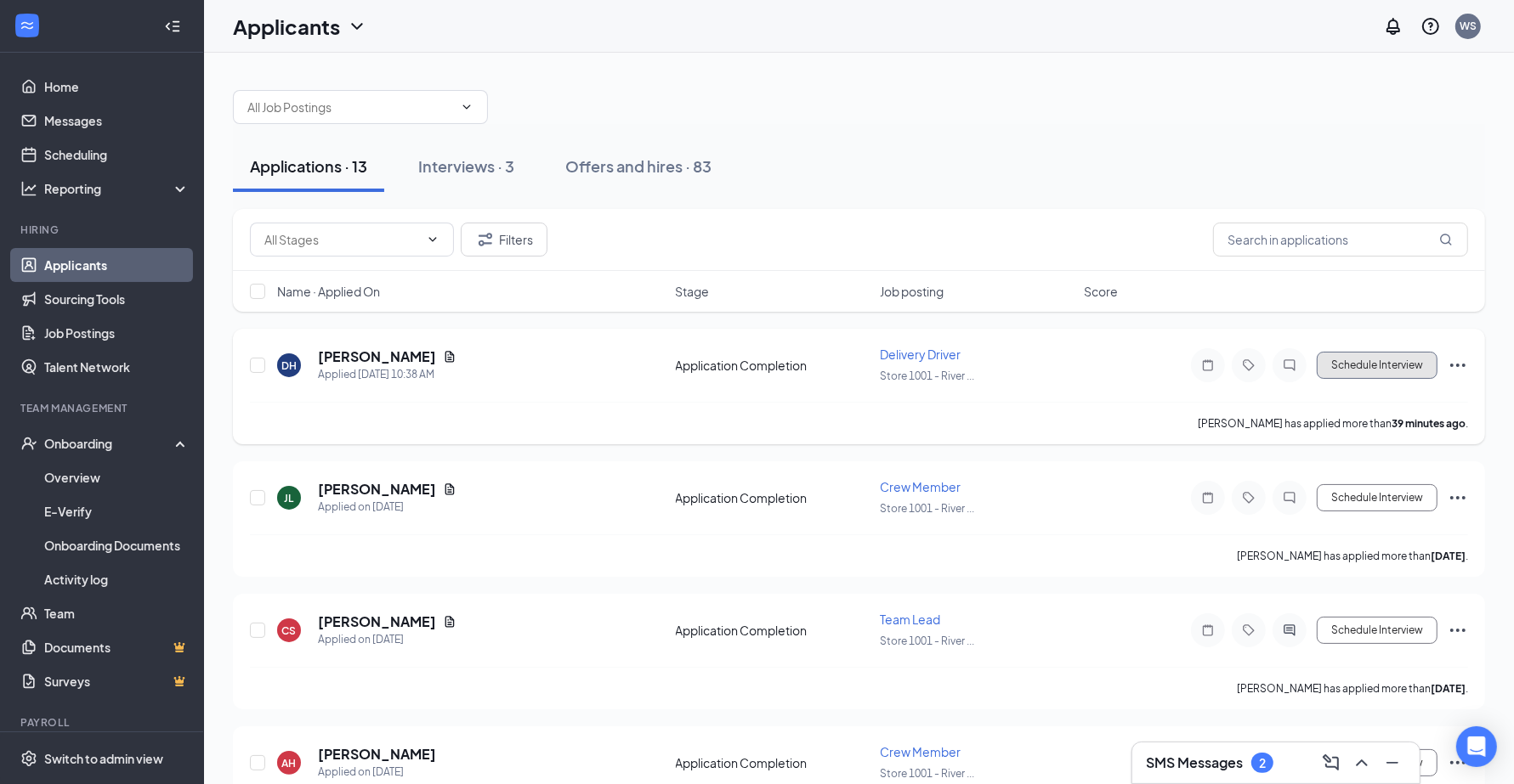
click at [1341, 363] on button "Schedule Interview" at bounding box center [1377, 365] width 120 height 27
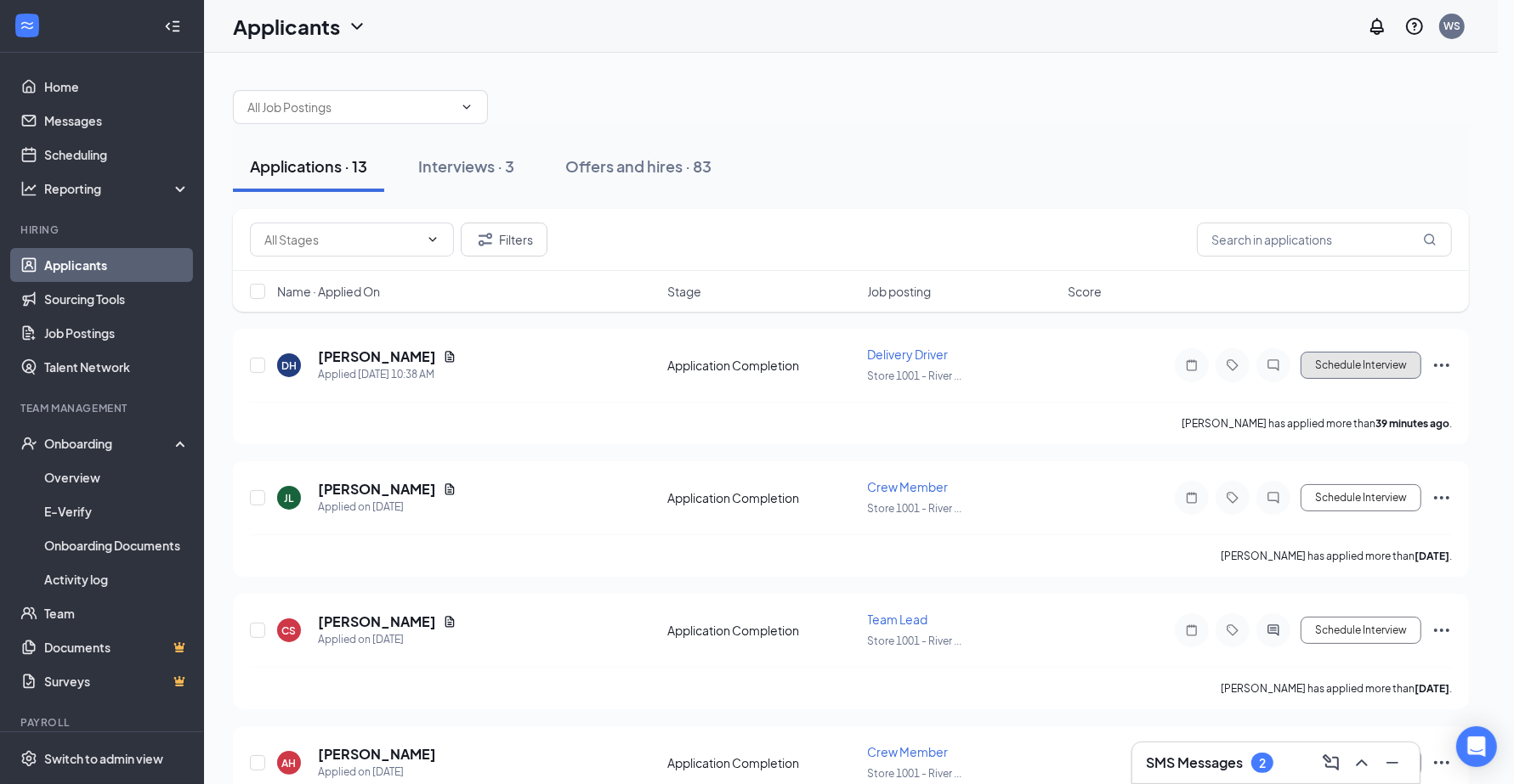
type input "Onsite Interview (next stage)"
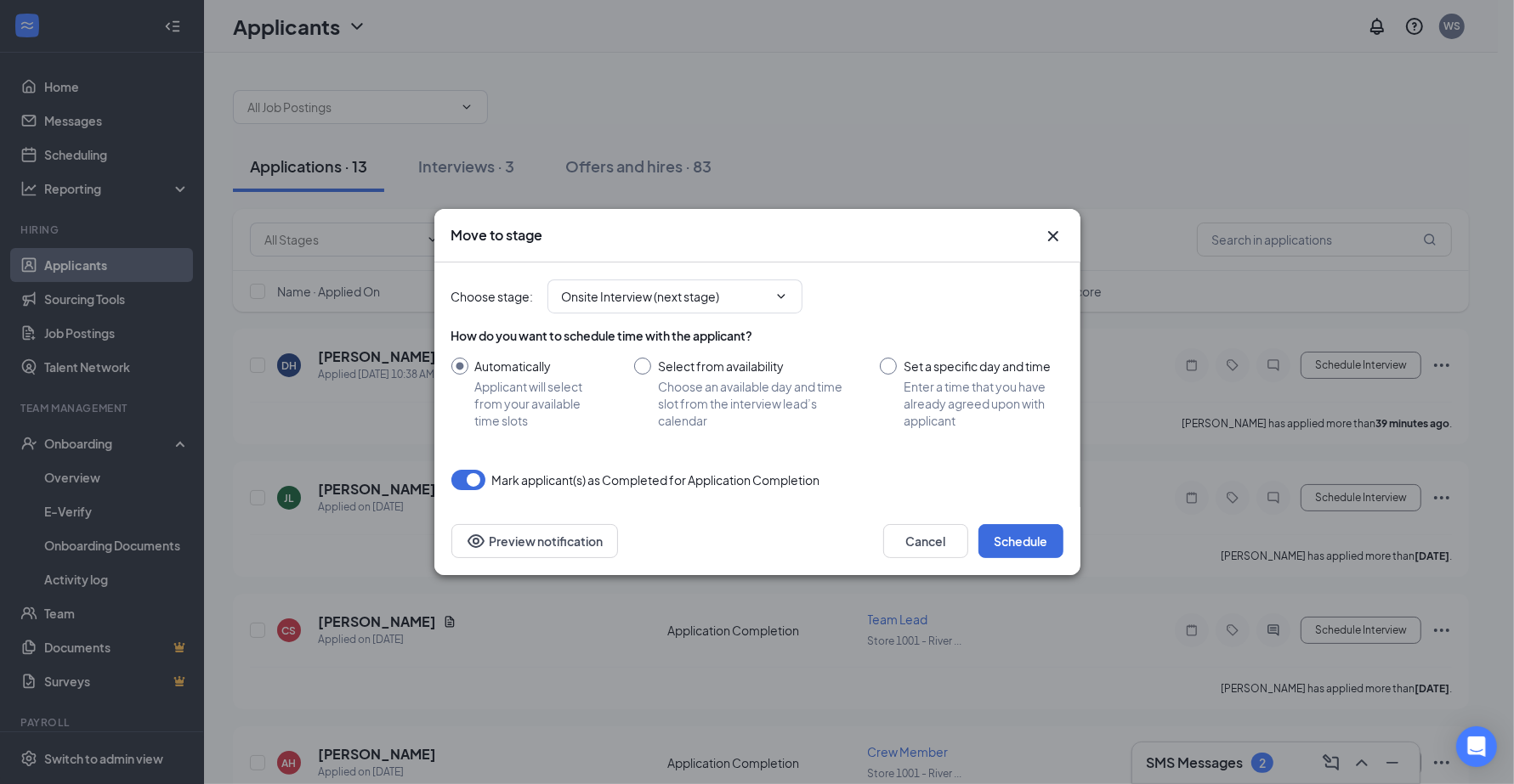
click at [977, 368] on input "Set a specific day and time Enter a time that you have already agreed upon with…" at bounding box center [972, 393] width 183 height 72
radio input "true"
radio input "false"
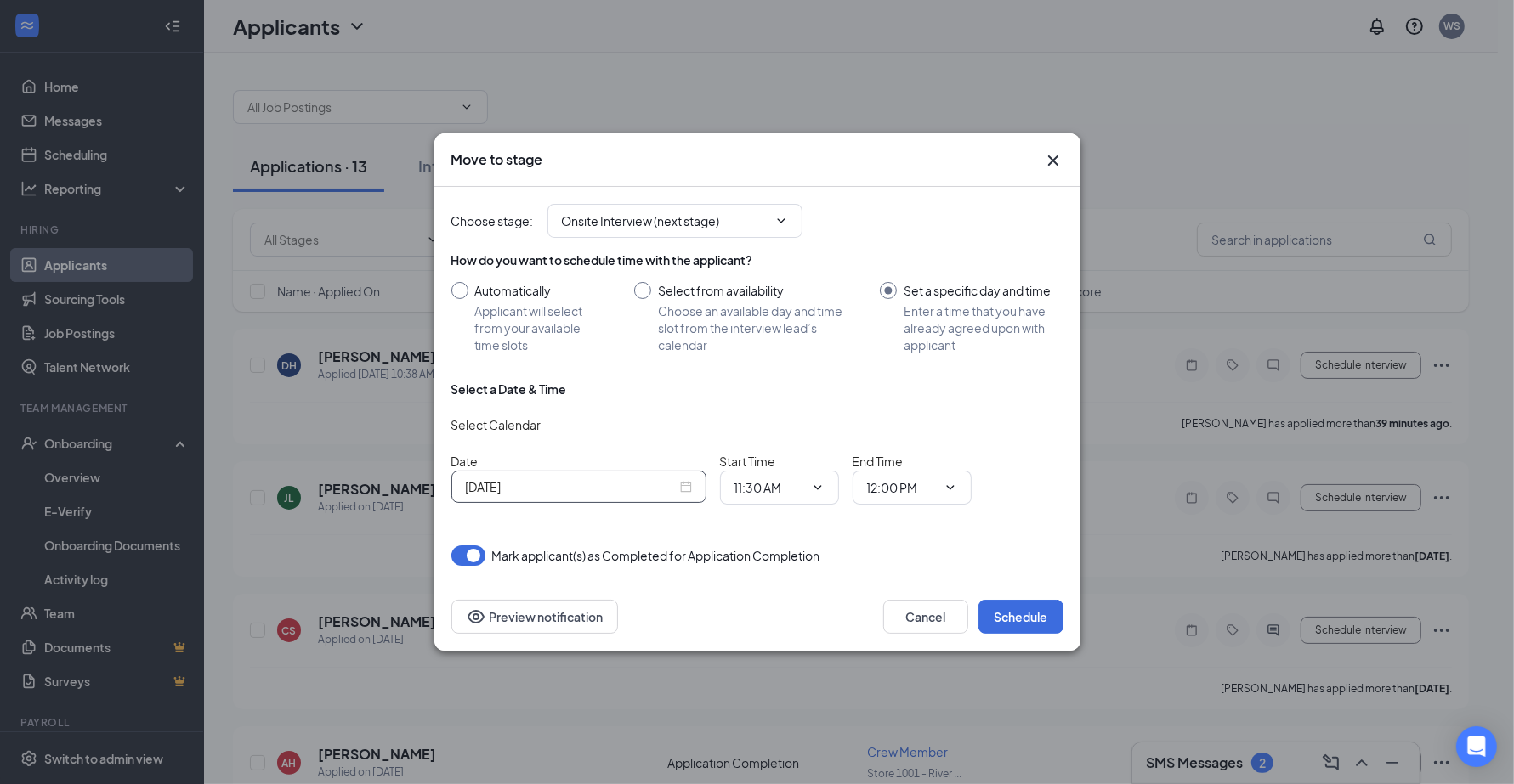
click at [652, 491] on input "[DATE]" at bounding box center [571, 487] width 211 height 19
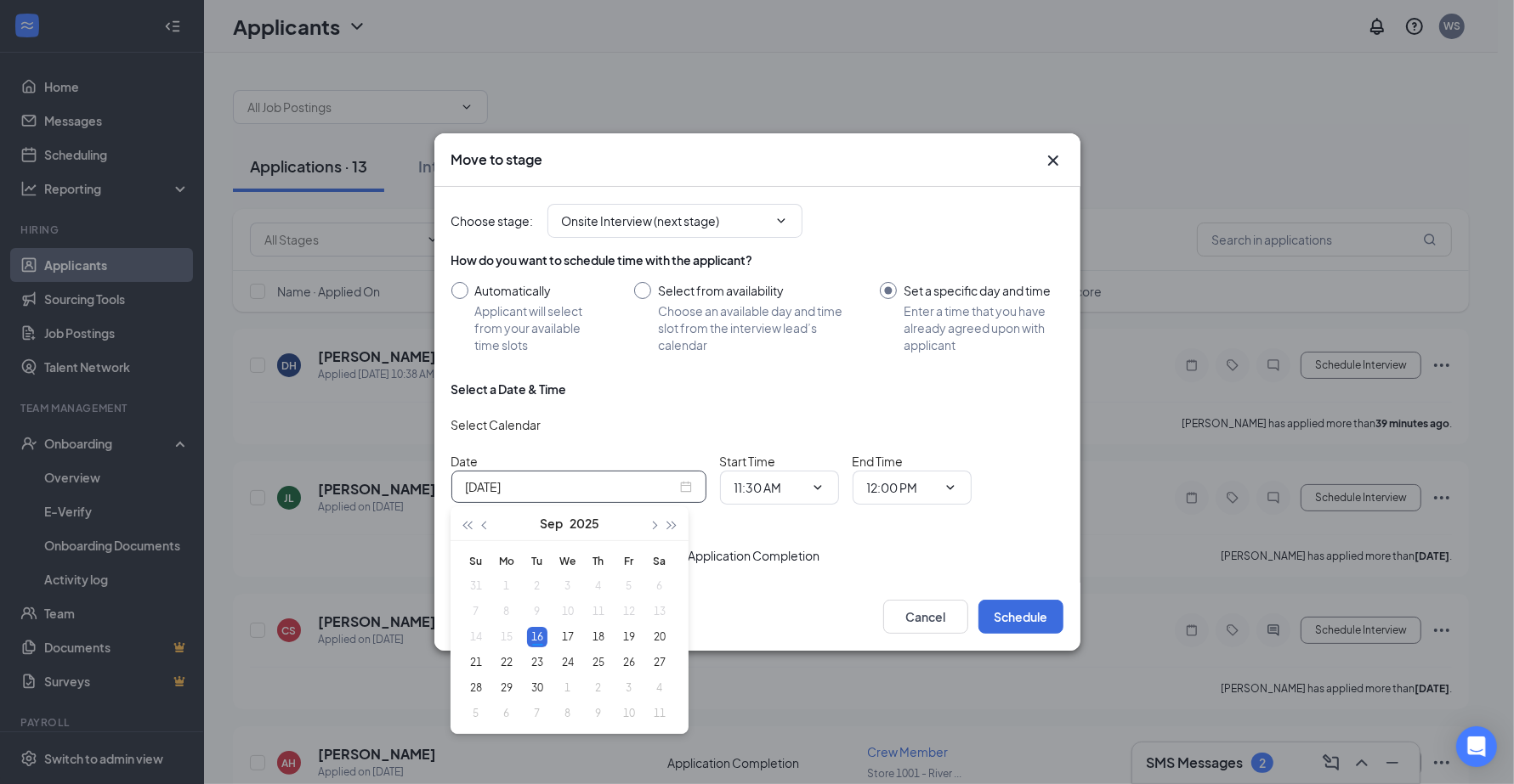
click at [740, 516] on div "Select a Date & Time Select Calendar Date [DATE] Start Time 11:30 AM End Time 1…" at bounding box center [757, 450] width 612 height 137
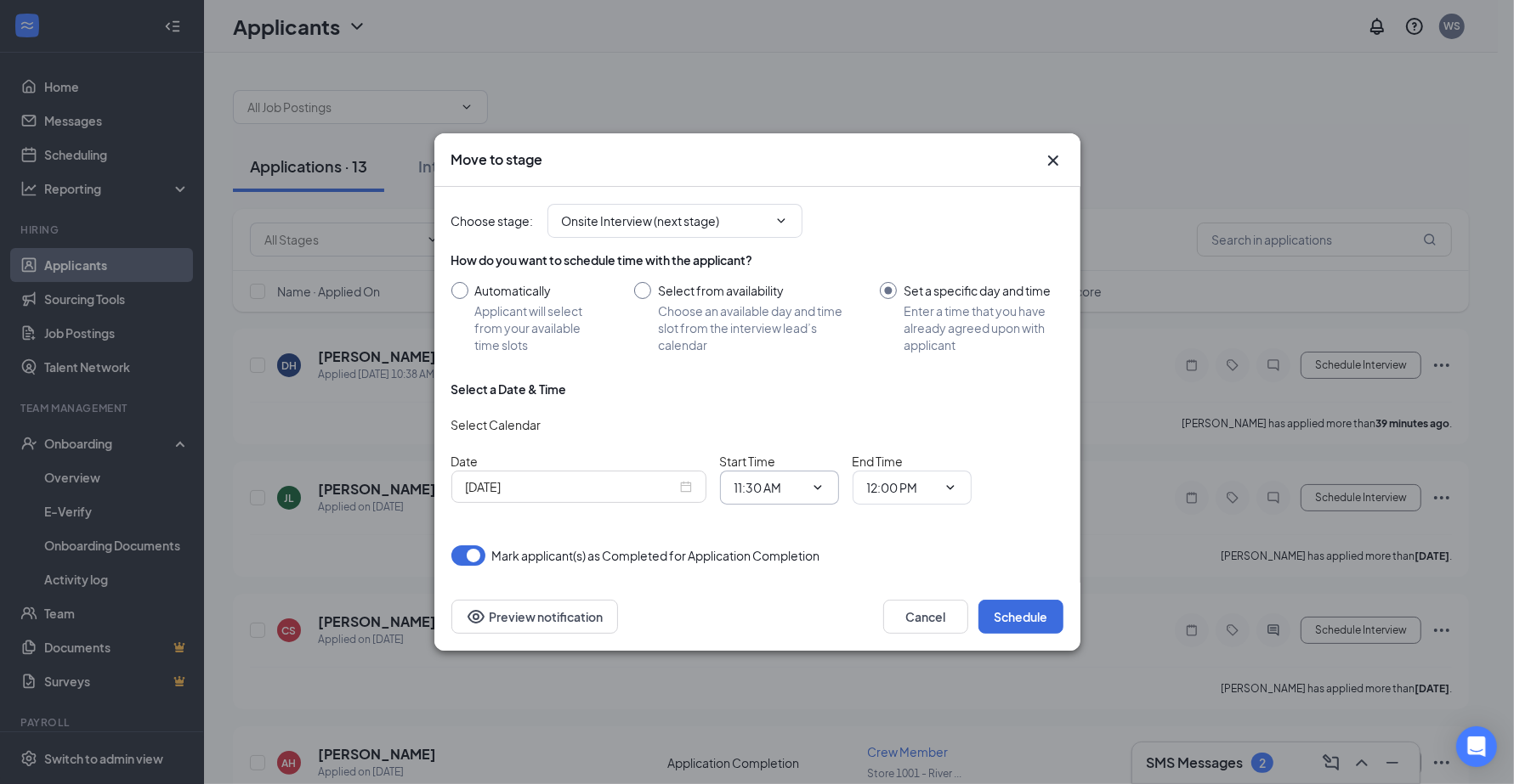
click at [822, 493] on icon "ChevronDown" at bounding box center [818, 488] width 14 height 14
click at [779, 497] on span "11:30 AM" at bounding box center [779, 488] width 119 height 34
click at [818, 486] on icon "ChevronDown" at bounding box center [818, 488] width 14 height 14
click at [816, 487] on icon "ChevronDown" at bounding box center [818, 488] width 14 height 14
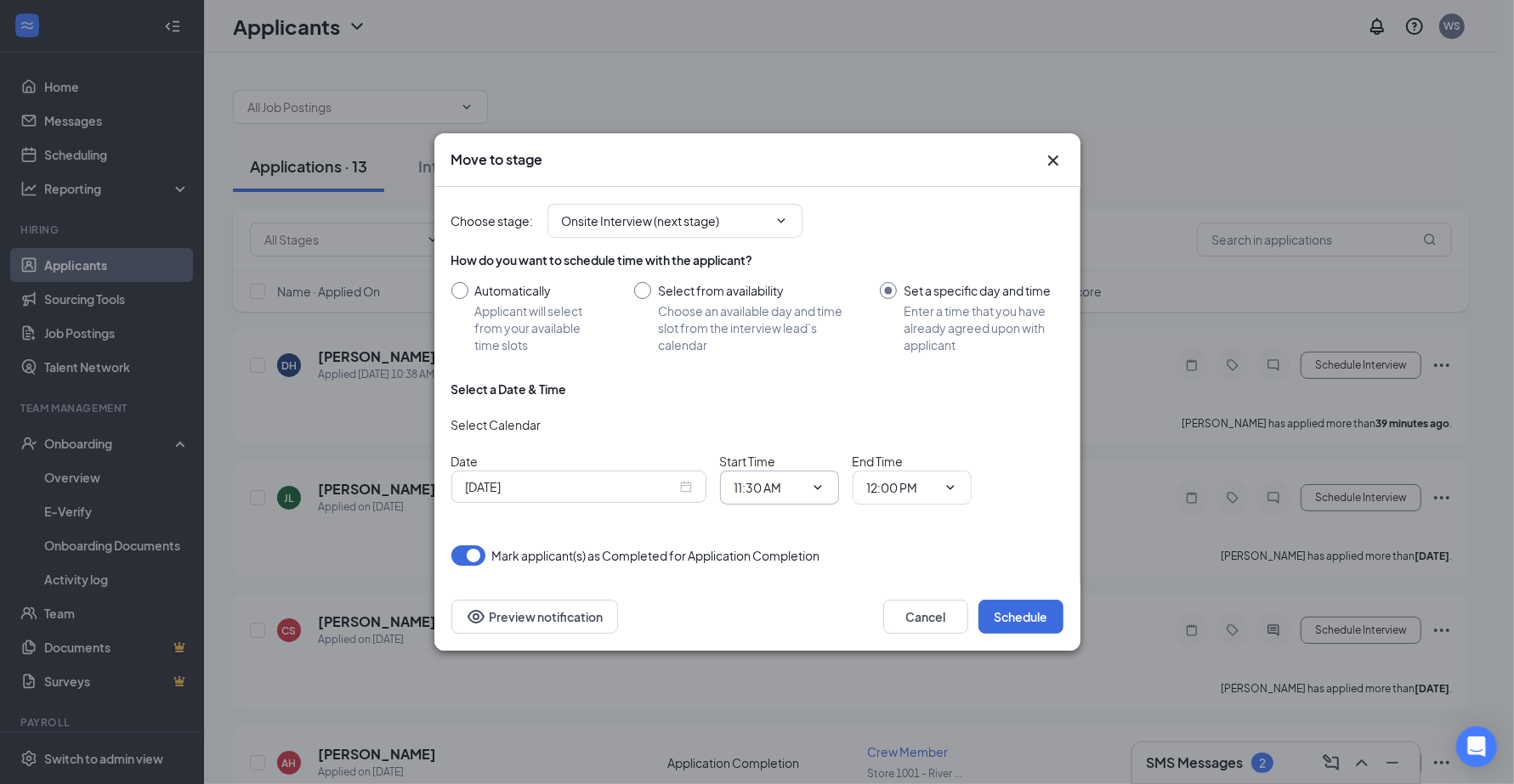
click at [816, 487] on icon "ChevronDown" at bounding box center [818, 488] width 14 height 14
click at [742, 498] on span "11:30 AM" at bounding box center [779, 488] width 119 height 34
click at [754, 490] on input "11:30 AM" at bounding box center [769, 488] width 70 height 19
click at [616, 486] on input "[DATE]" at bounding box center [571, 487] width 211 height 19
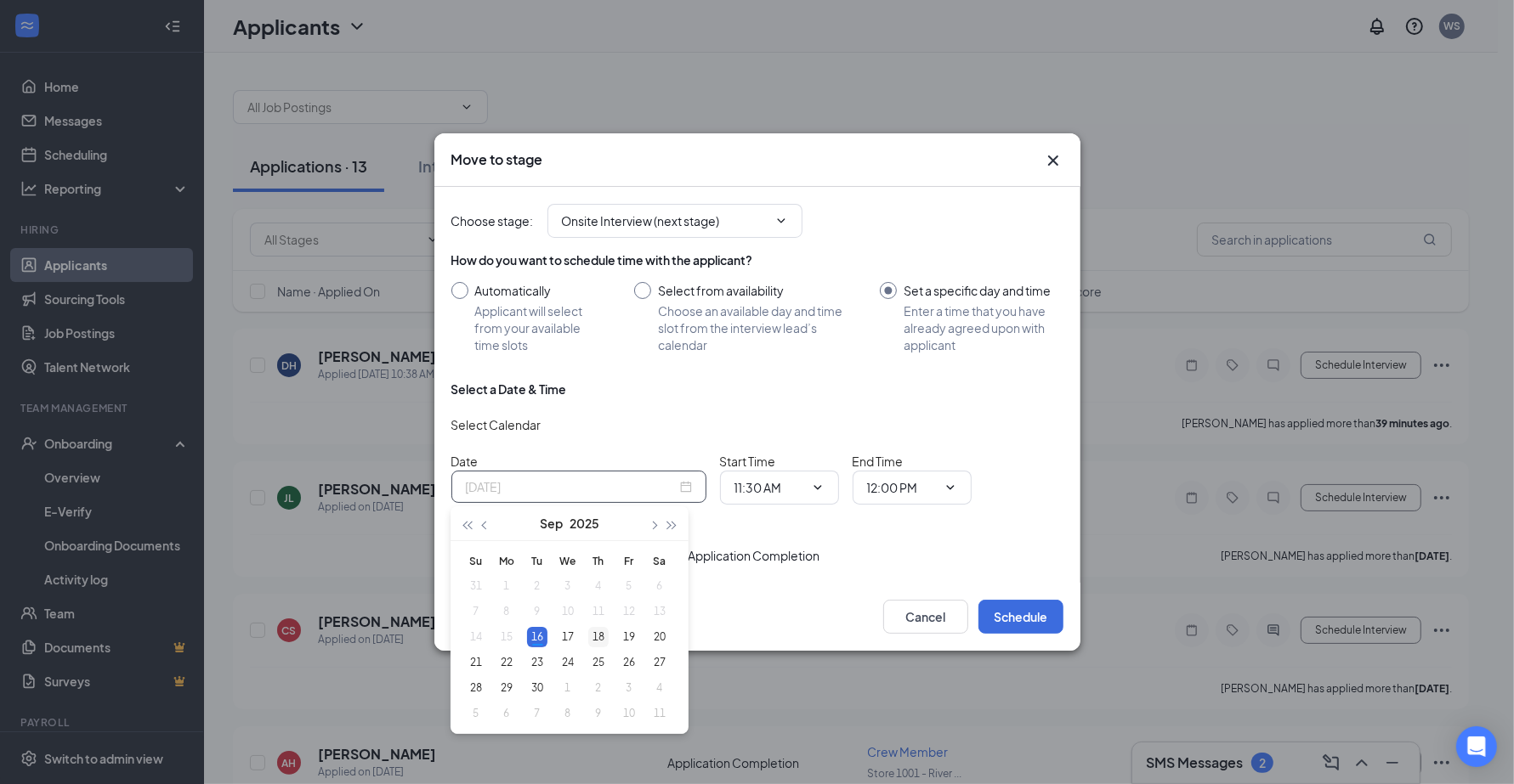
click at [602, 635] on div "18" at bounding box center [598, 637] width 20 height 20
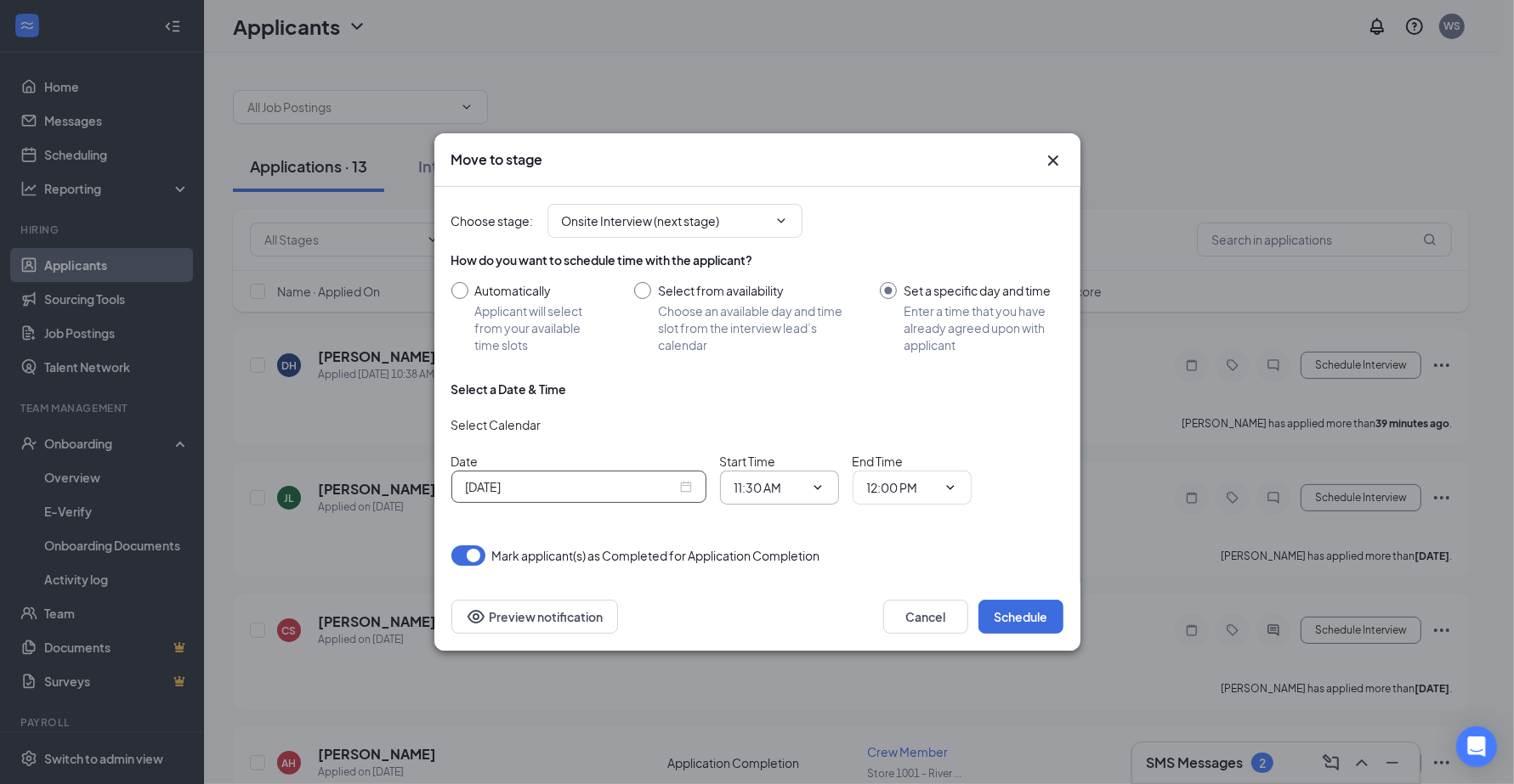
click at [763, 486] on input "11:30 AM" at bounding box center [769, 488] width 70 height 19
click at [648, 479] on input "[DATE]" at bounding box center [571, 487] width 211 height 19
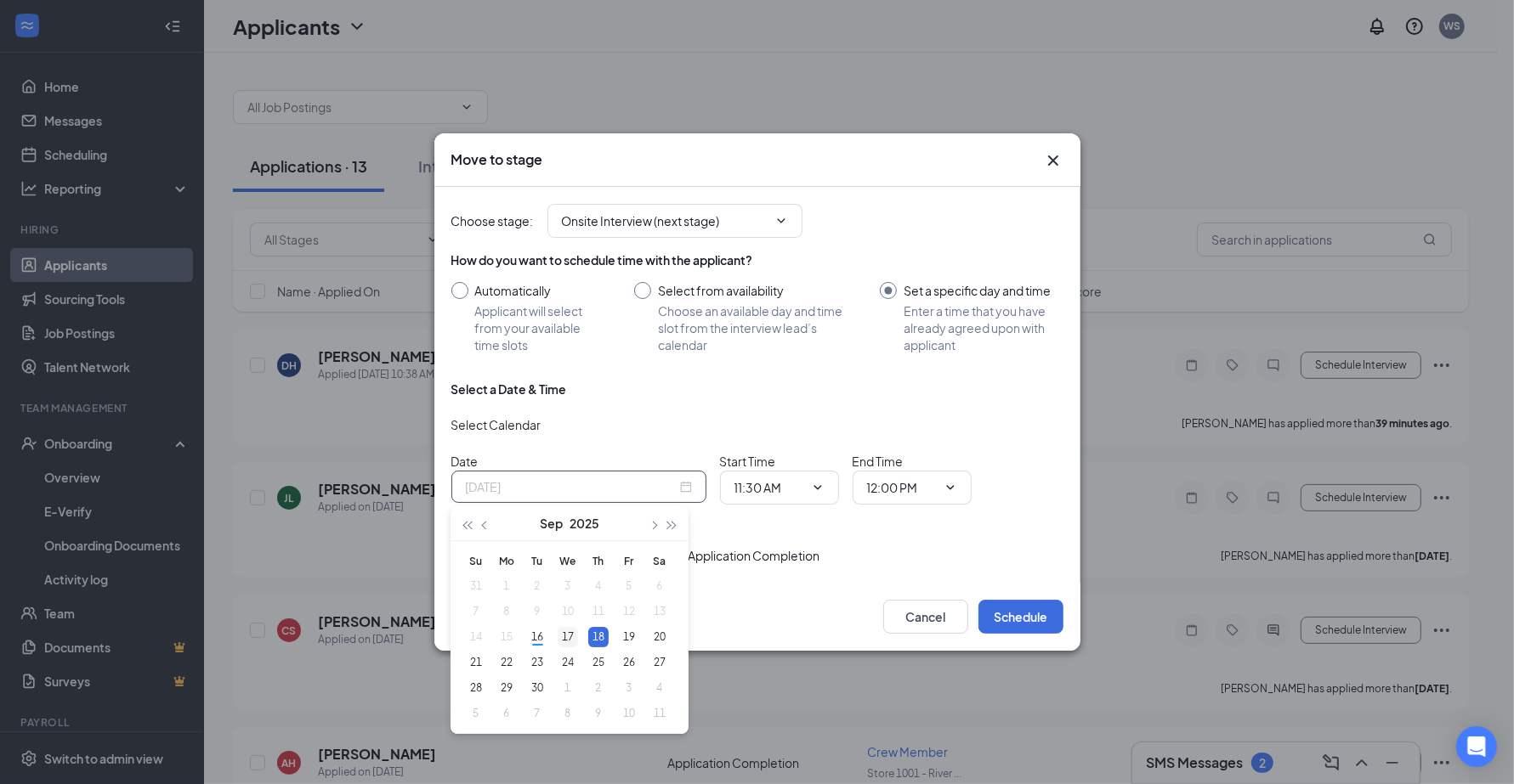
type input "[DATE]"
click at [571, 637] on div "17" at bounding box center [567, 637] width 20 height 20
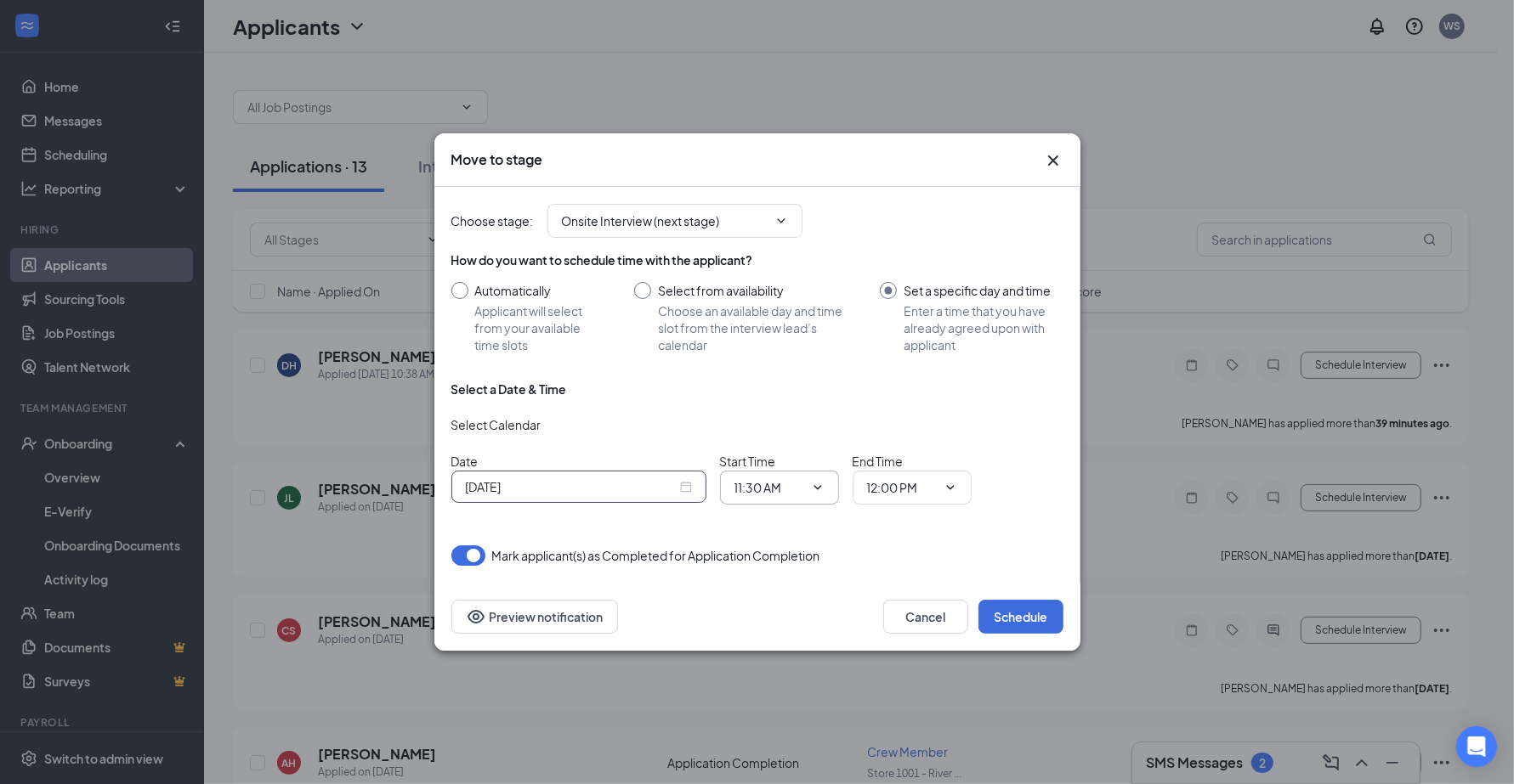
click at [782, 487] on input "11:30 AM" at bounding box center [769, 488] width 70 height 19
click at [787, 358] on div "11:00 AM" at bounding box center [772, 366] width 50 height 19
type input "11:00 AM"
click at [1024, 616] on button "Schedule" at bounding box center [1020, 617] width 85 height 34
